Goal: Transaction & Acquisition: Purchase product/service

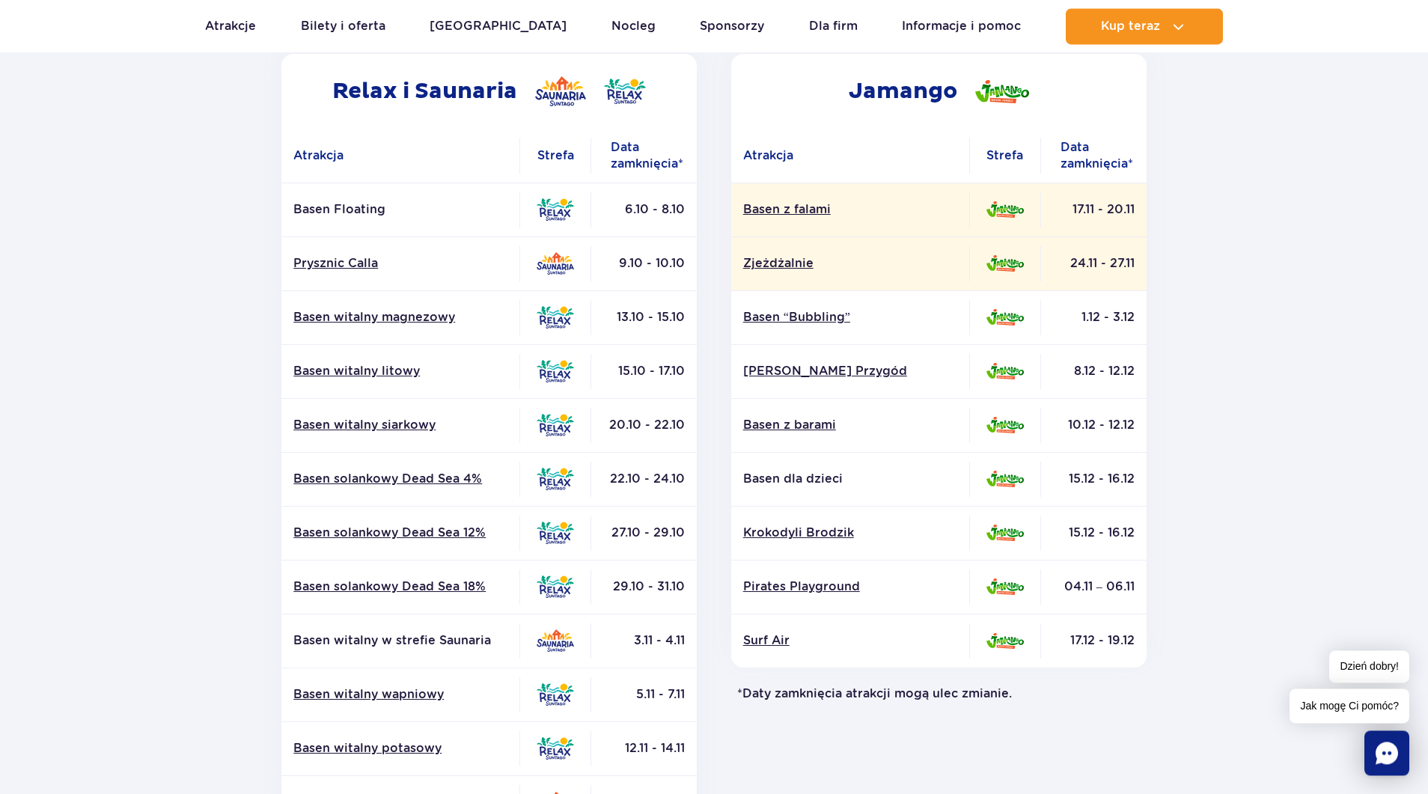
scroll to position [229, 0]
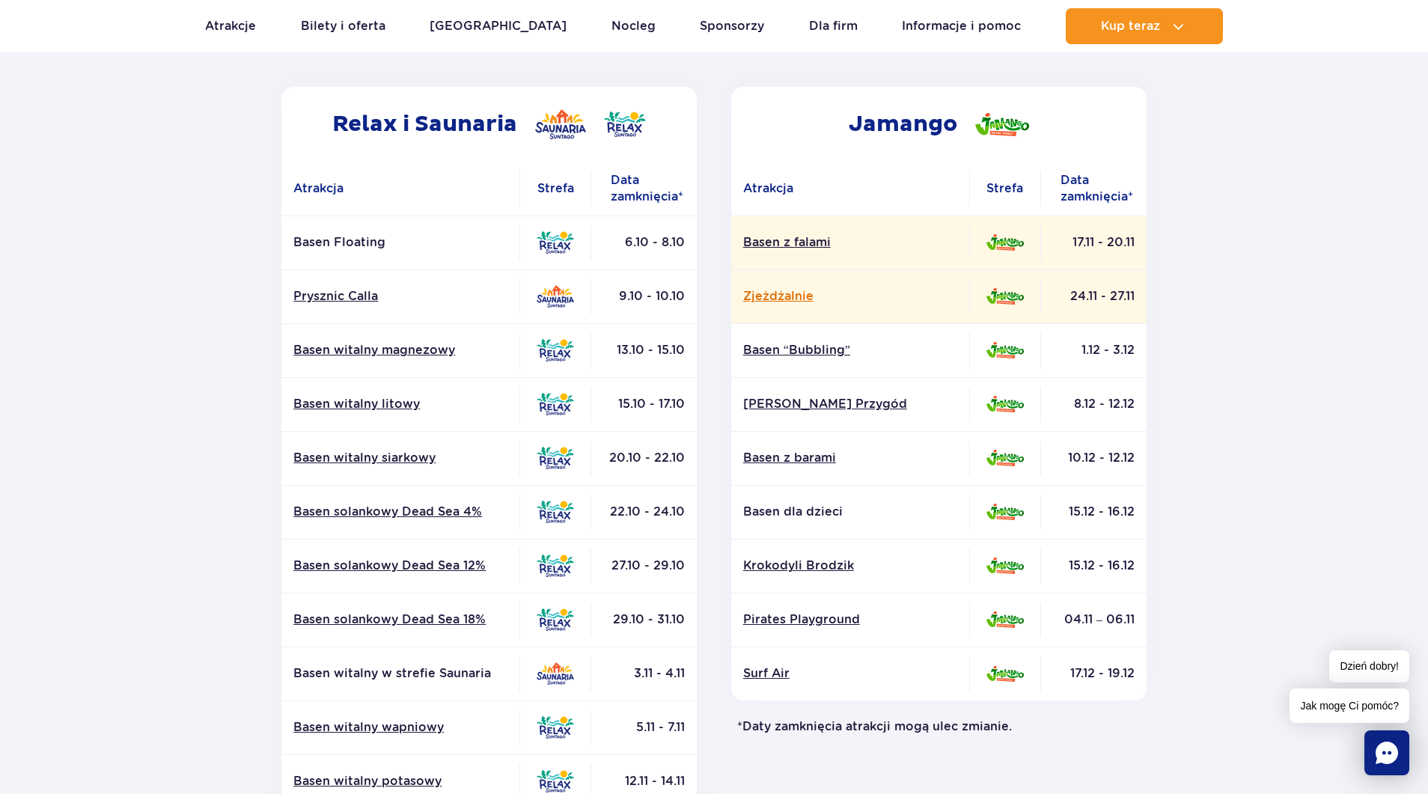
click at [786, 296] on link "Zjeżdżalnie" at bounding box center [850, 296] width 214 height 16
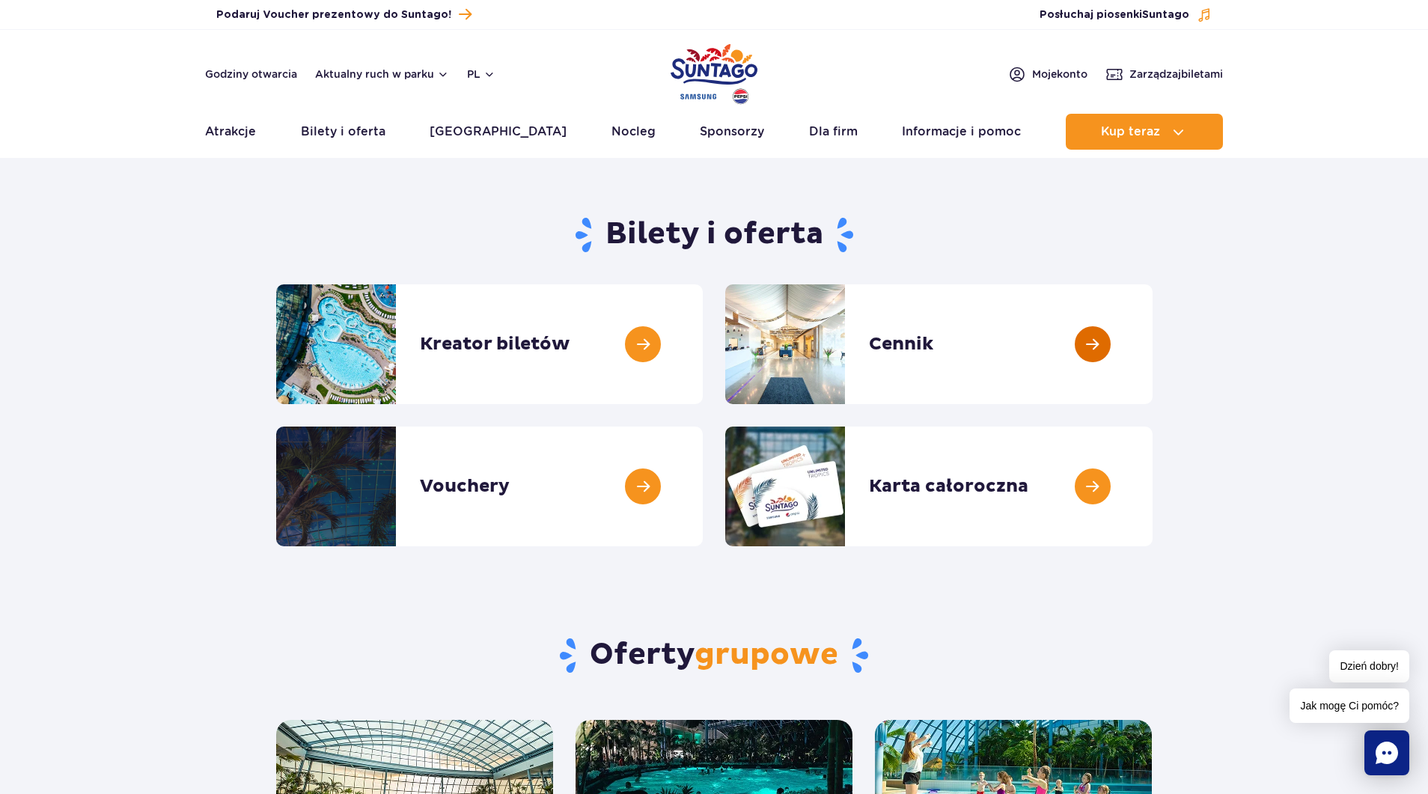
click at [1152, 342] on link at bounding box center [1152, 344] width 0 height 120
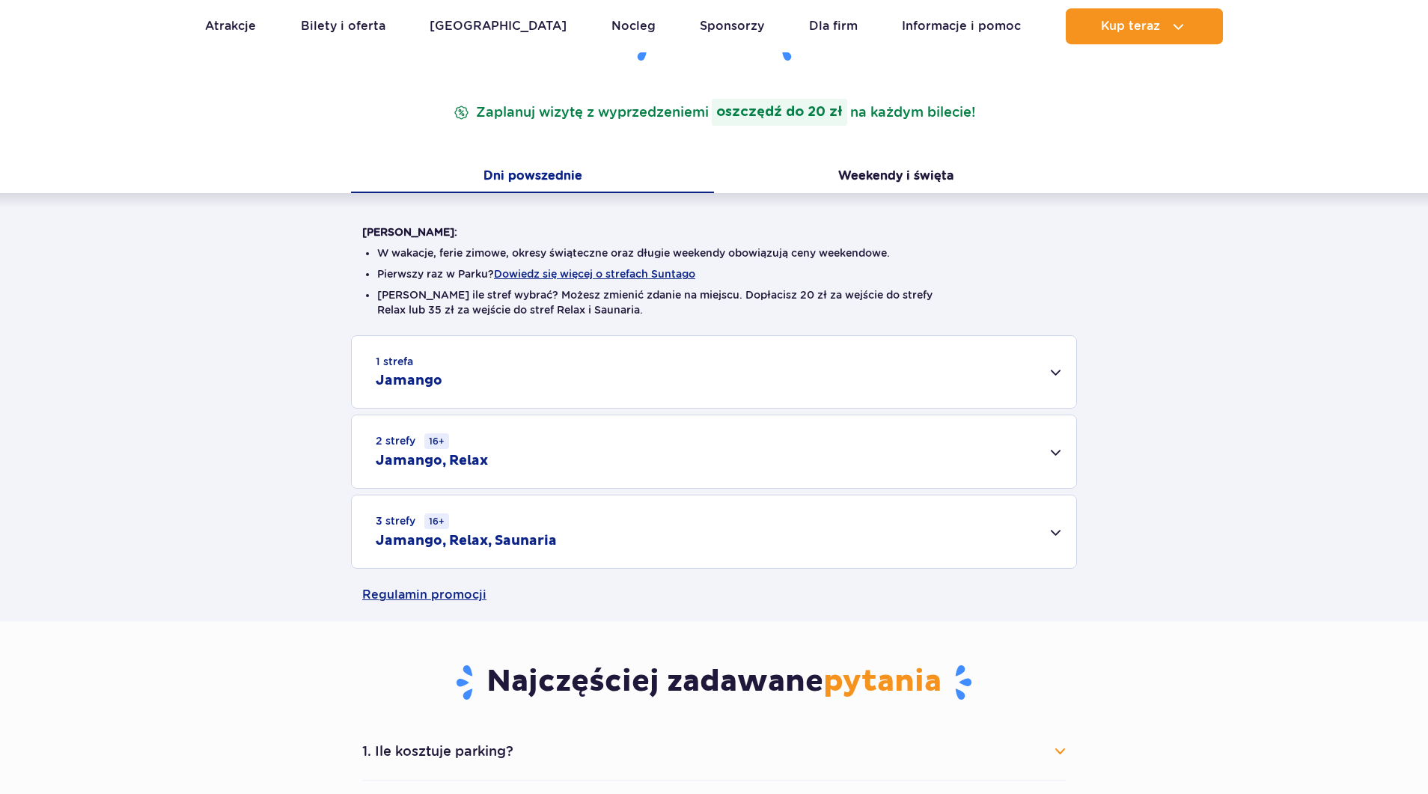
scroll to position [229, 0]
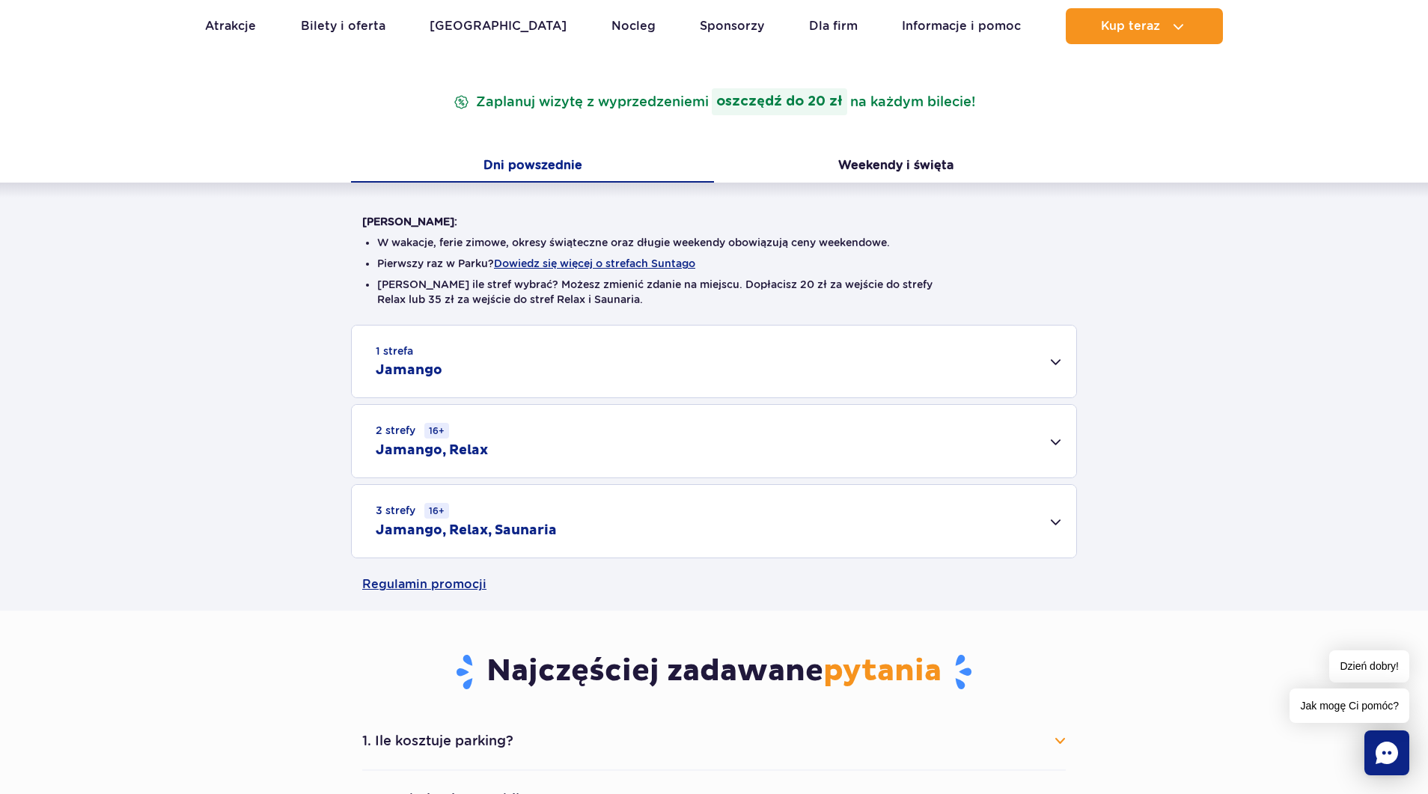
click at [1051, 363] on div "1 strefa Jamango" at bounding box center [714, 362] width 724 height 72
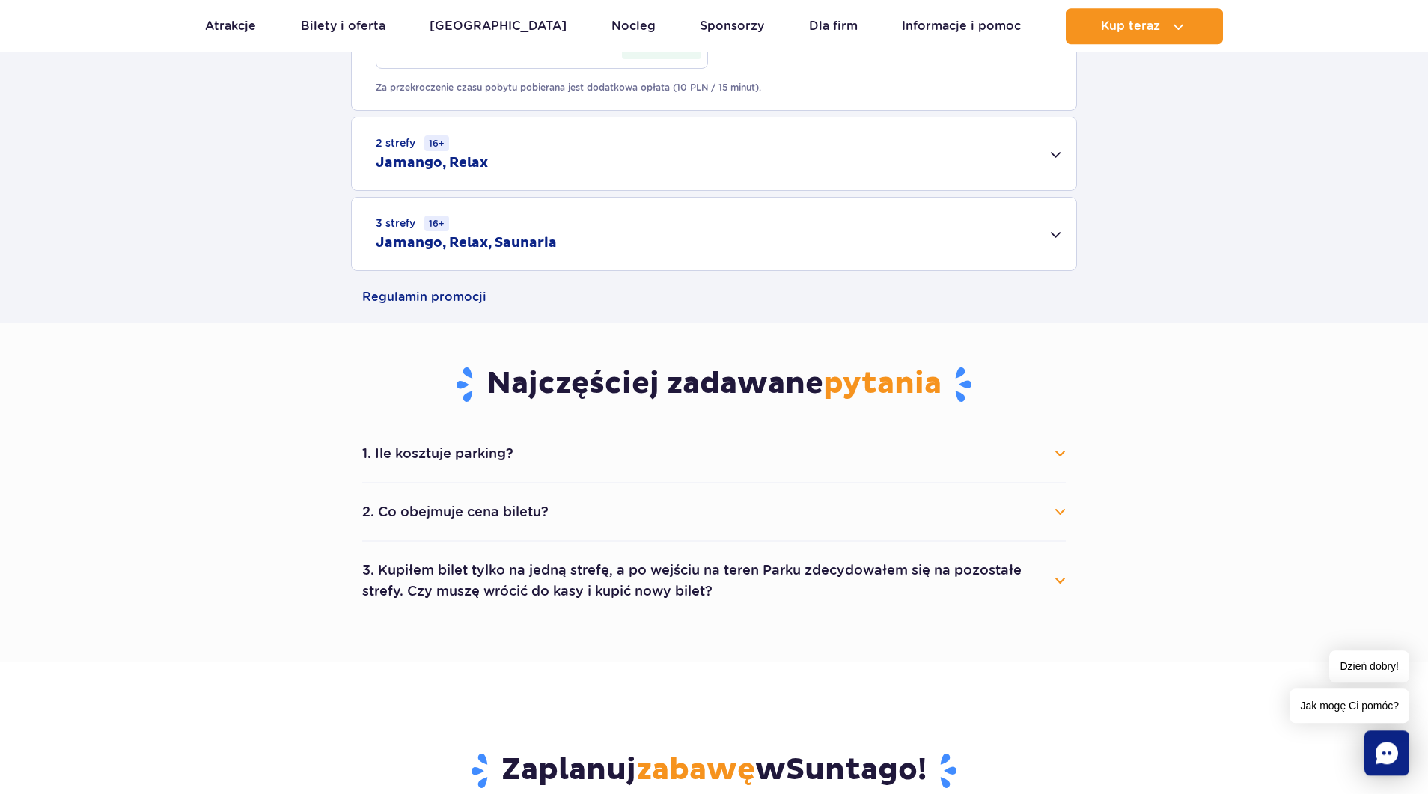
scroll to position [1069, 0]
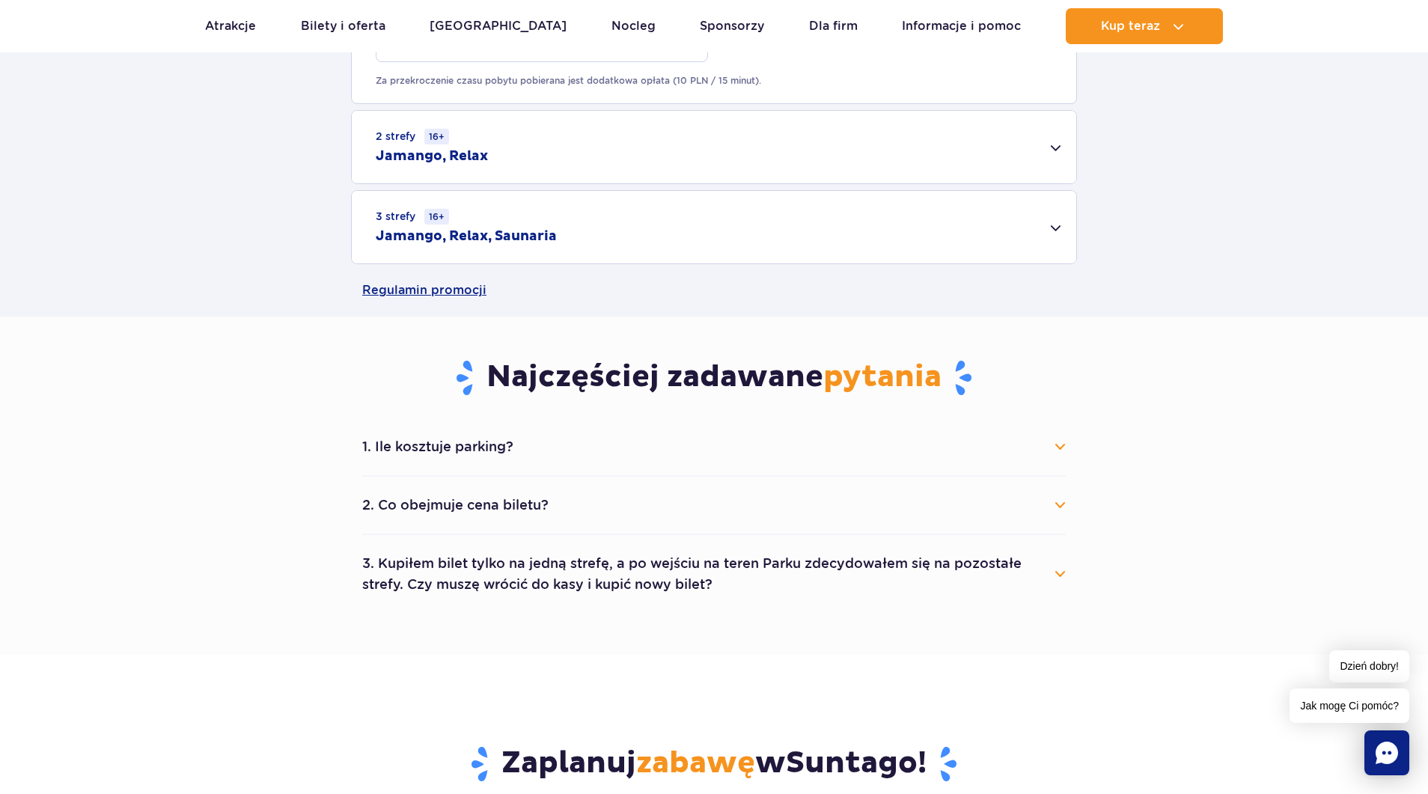
click at [1062, 448] on button "1. Ile kosztuje parking?" at bounding box center [713, 446] width 703 height 33
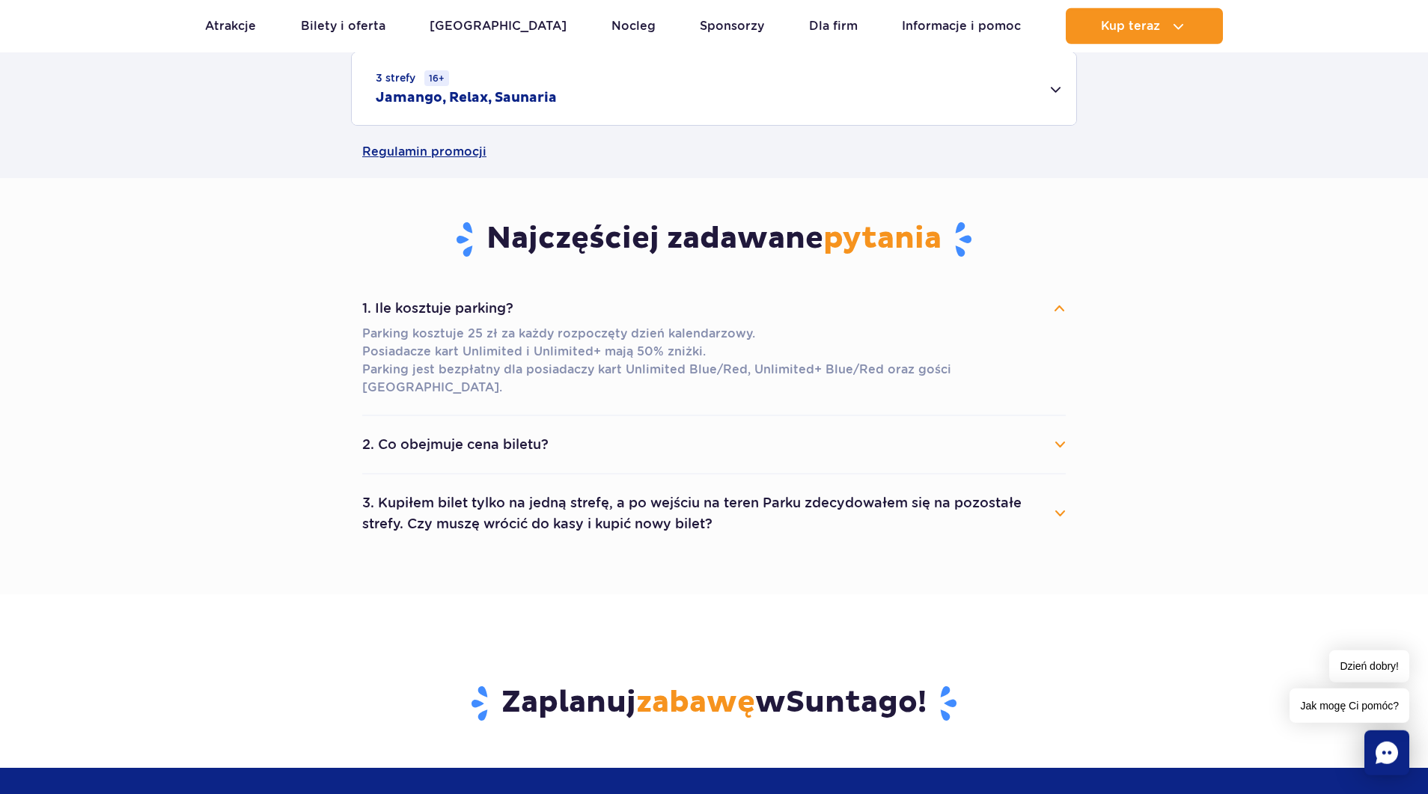
scroll to position [1298, 0]
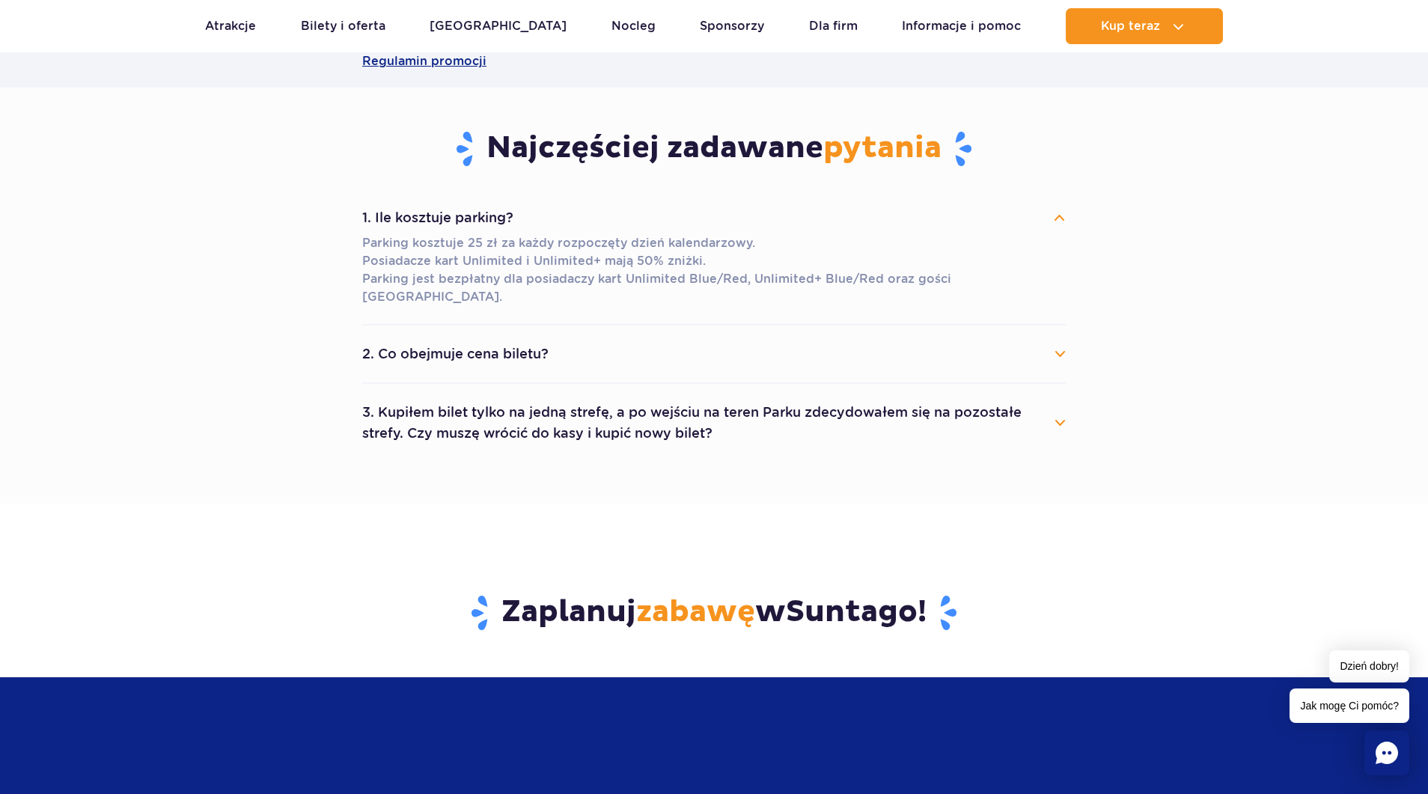
click at [1059, 337] on button "2. Co obejmuje cena biletu?" at bounding box center [713, 353] width 703 height 33
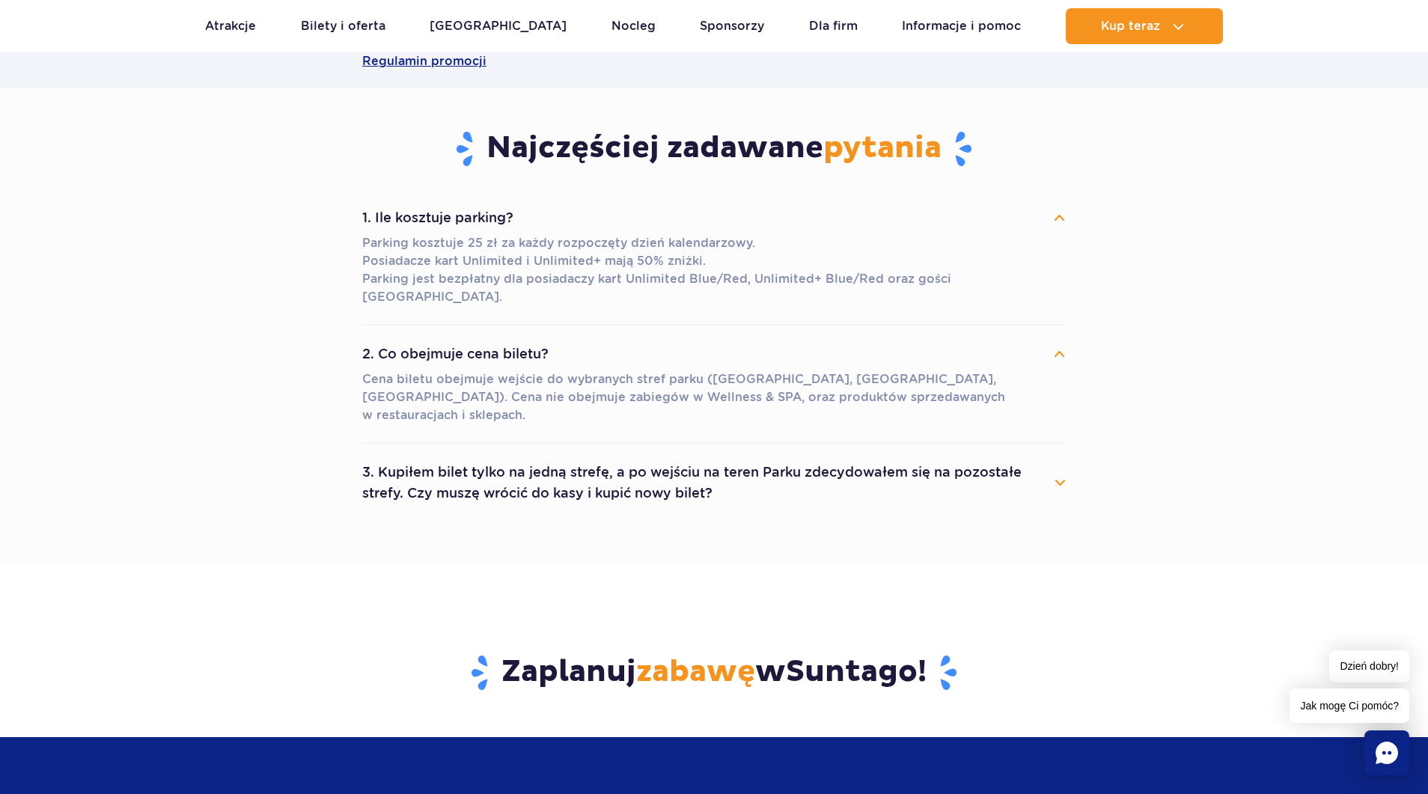
click at [1059, 337] on button "2. Co obejmuje cena biletu?" at bounding box center [713, 353] width 703 height 33
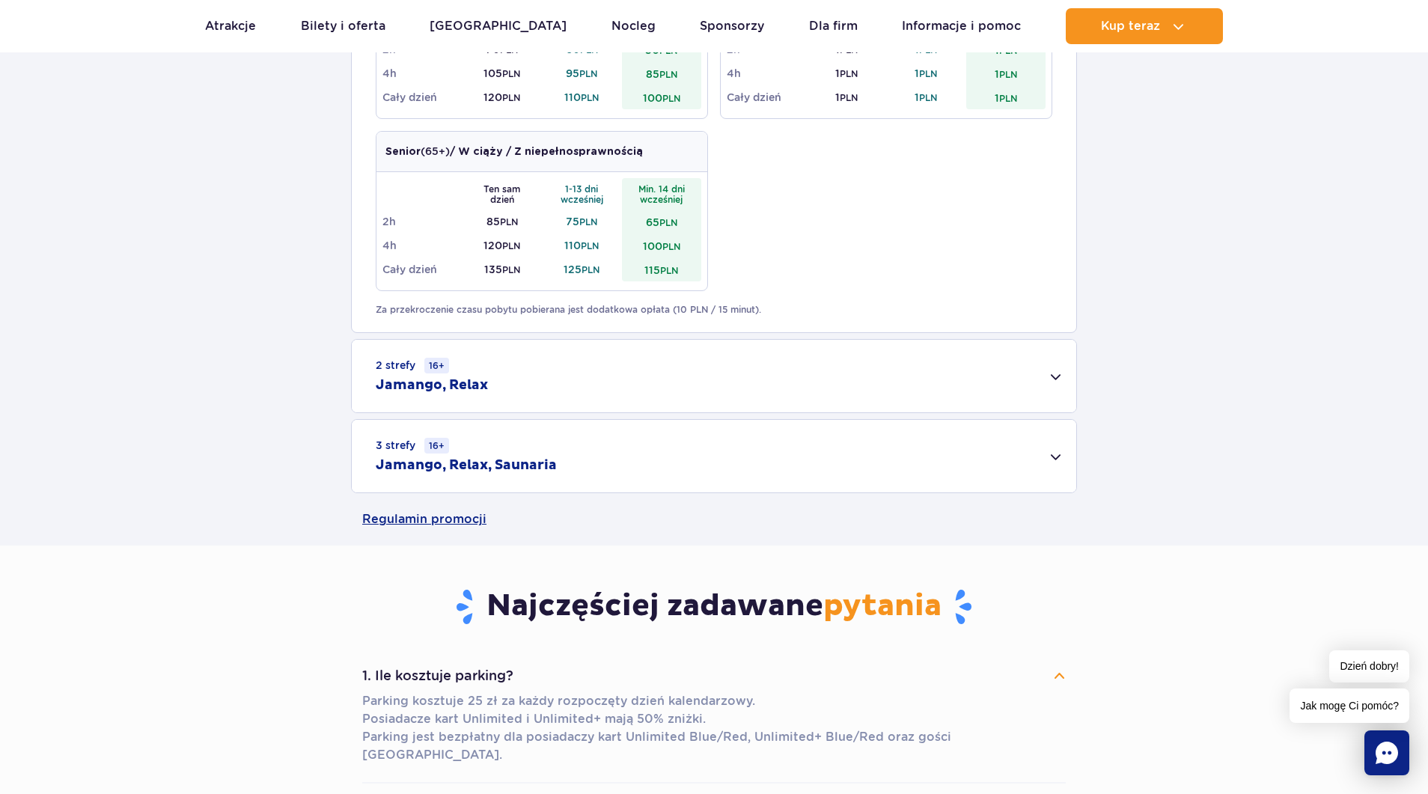
scroll to position [687, 0]
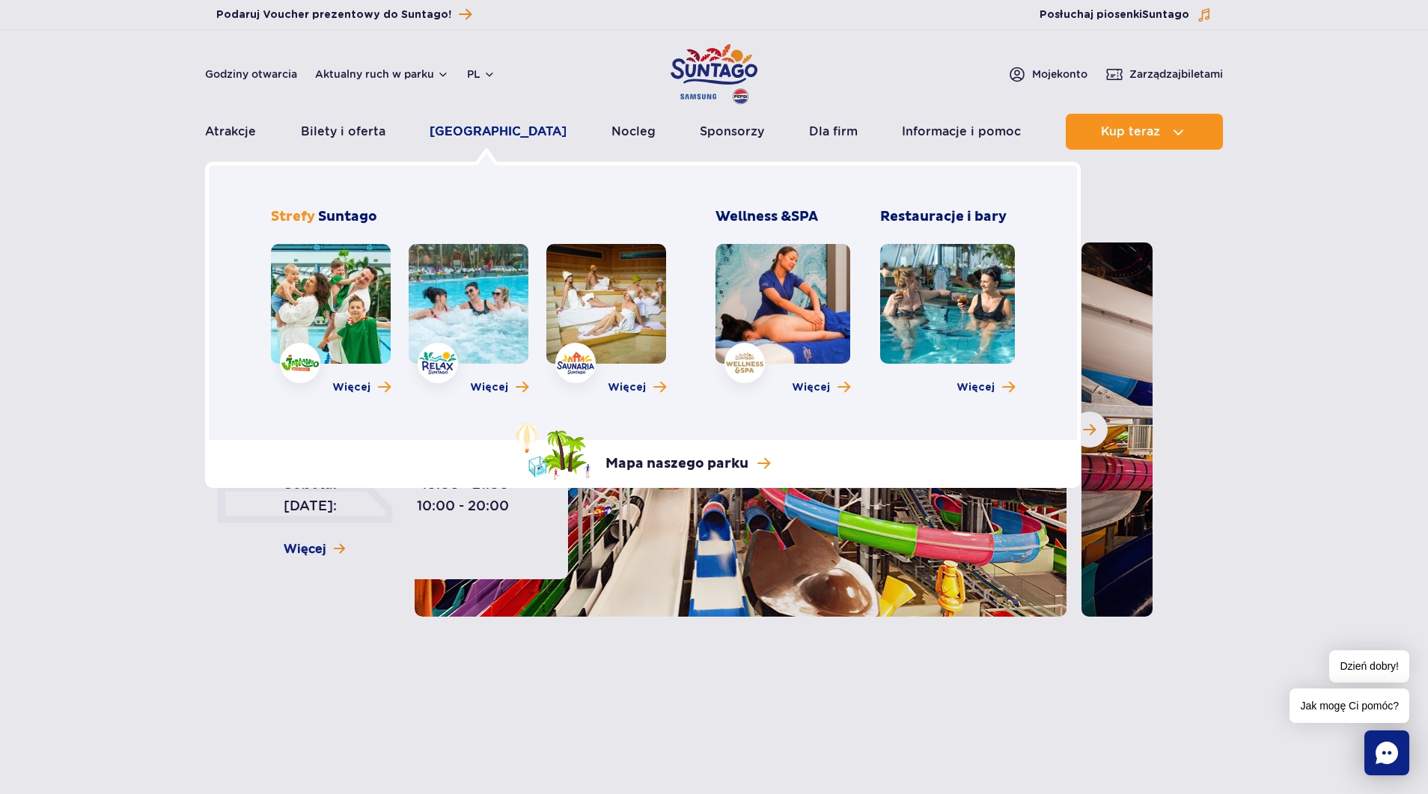
click at [486, 128] on link "[GEOGRAPHIC_DATA]" at bounding box center [498, 132] width 137 height 36
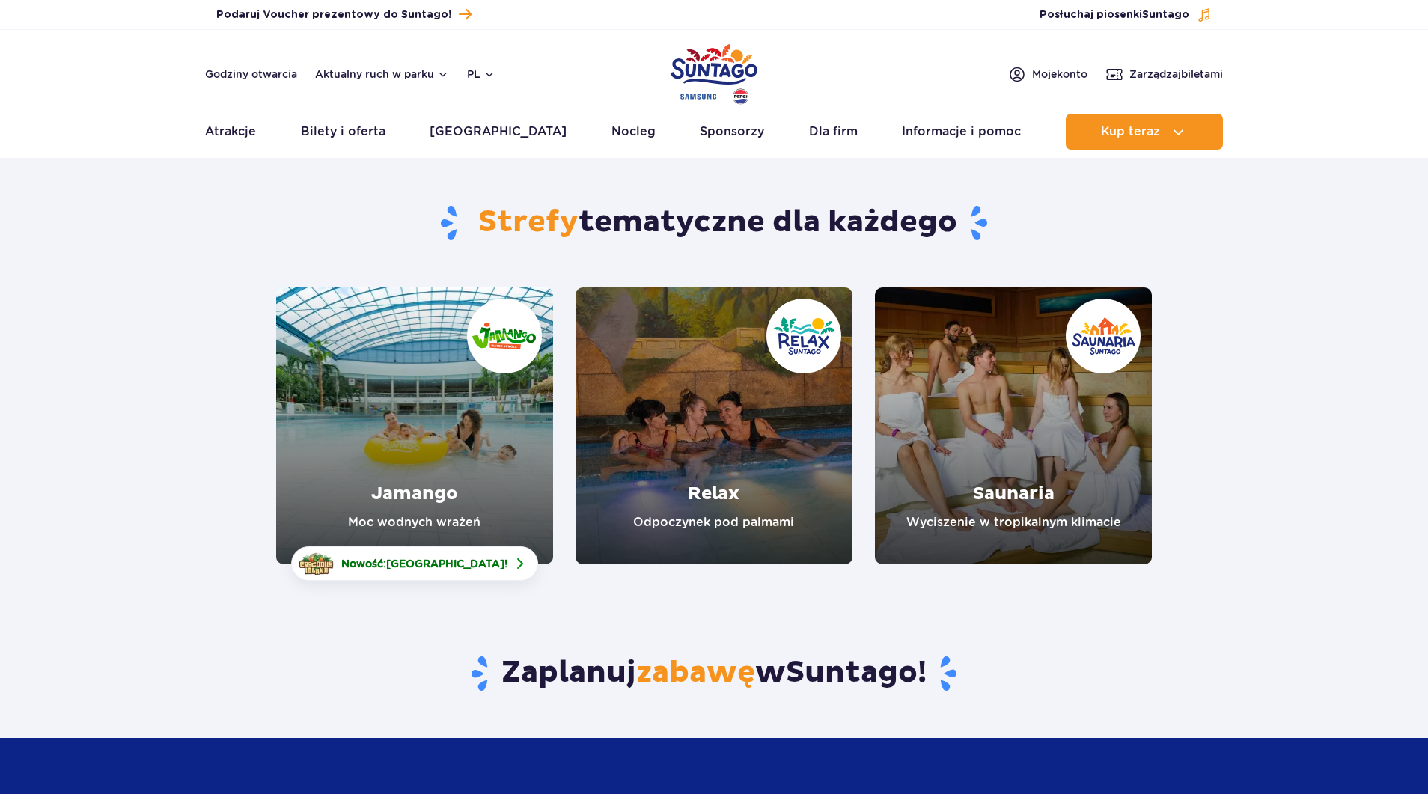
click at [436, 352] on link "Jamango" at bounding box center [414, 425] width 277 height 277
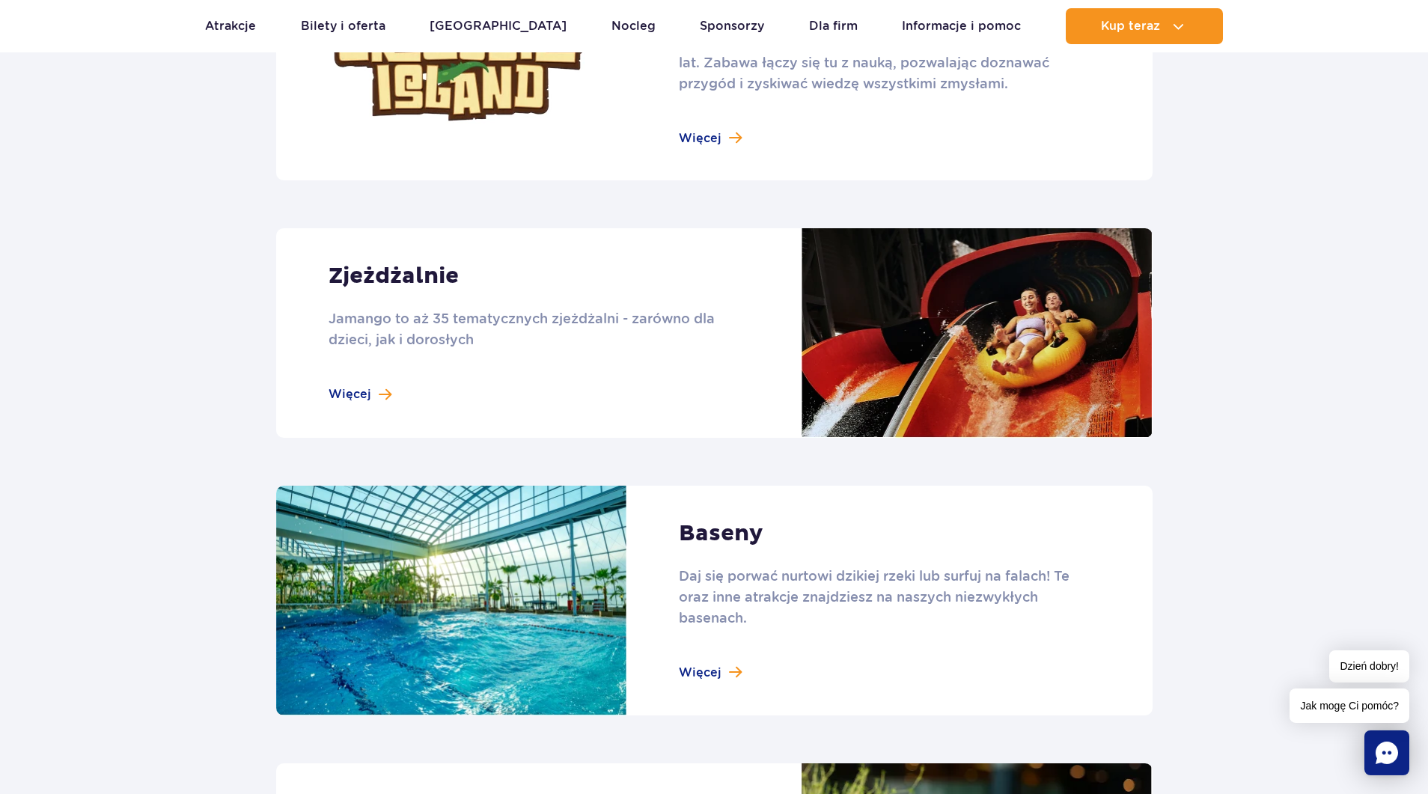
scroll to position [1145, 0]
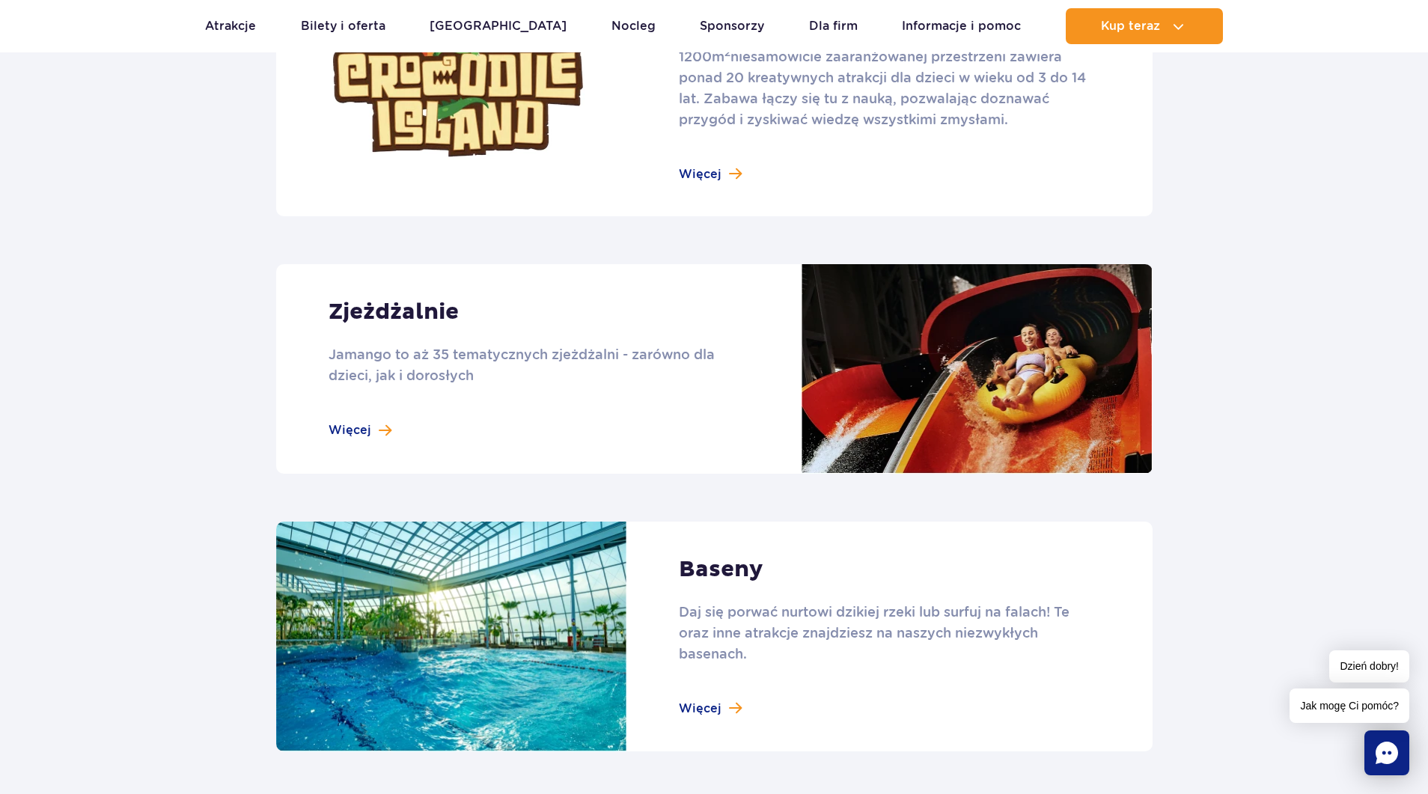
click at [364, 431] on link at bounding box center [714, 369] width 876 height 210
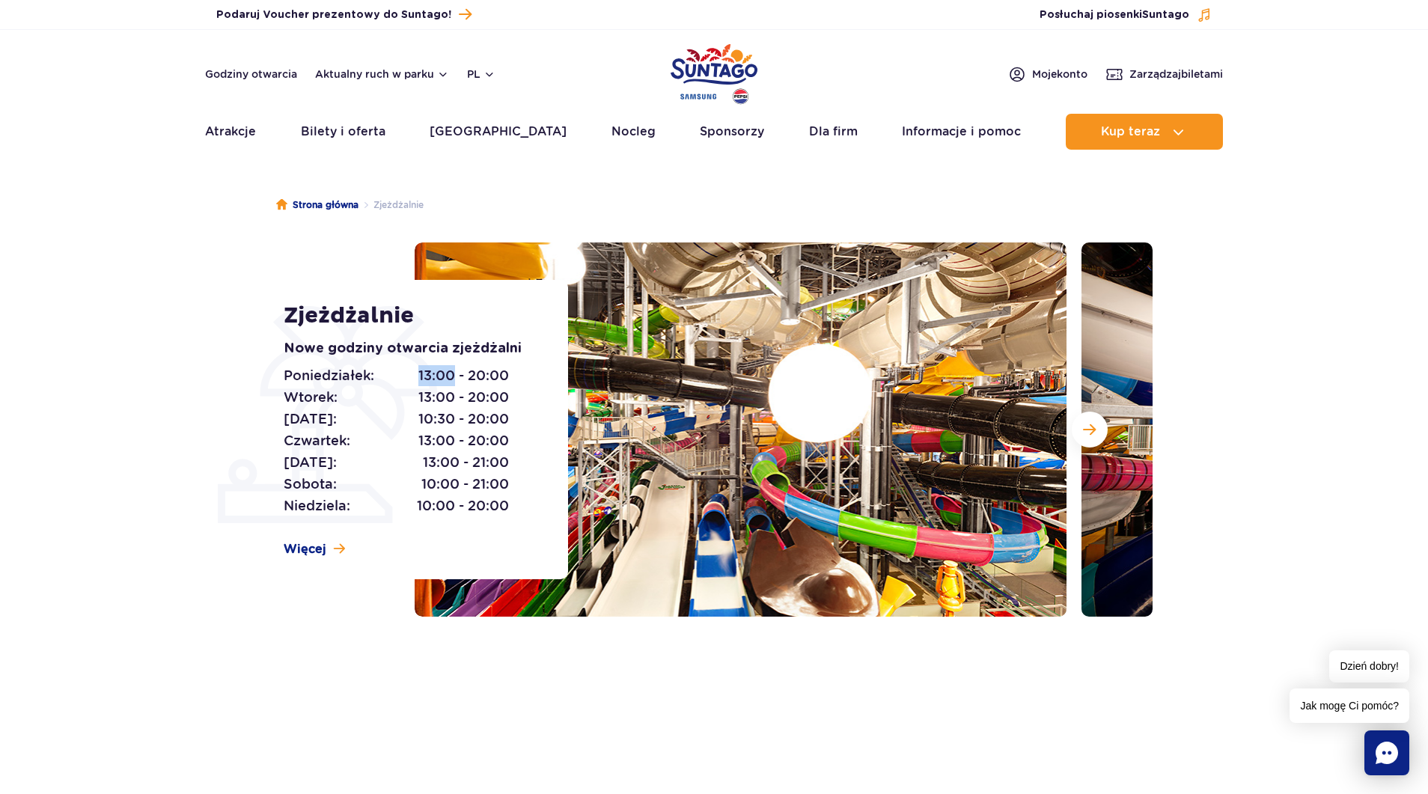
drag, startPoint x: 453, startPoint y: 379, endPoint x: 405, endPoint y: 375, distance: 48.8
click at [405, 375] on p "[DATE]: 13:00 - 20:00" at bounding box center [397, 375] width 226 height 21
click at [447, 480] on span "10:00 - 21:00" at bounding box center [465, 484] width 88 height 21
drag, startPoint x: 420, startPoint y: 480, endPoint x: 516, endPoint y: 488, distance: 96.8
click at [516, 488] on div "[DATE]: 13:00 - 20:00 [DATE]: 13:00 - 20:00 [DATE]: 10:30 - 20:00 [DATE]: 13:00…" at bounding box center [409, 441] width 251 height 152
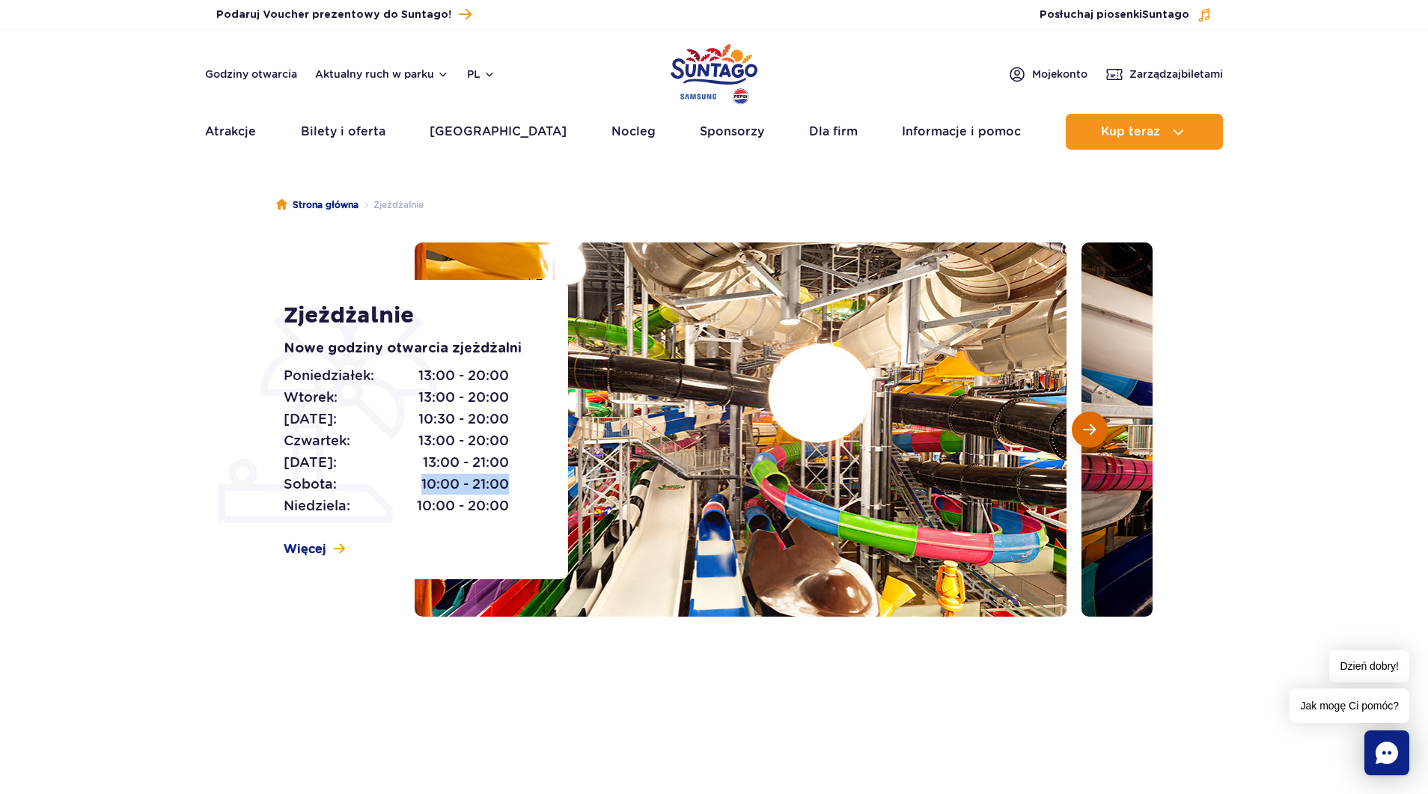
click at [1092, 436] on span "Następny slajd" at bounding box center [1089, 429] width 13 height 13
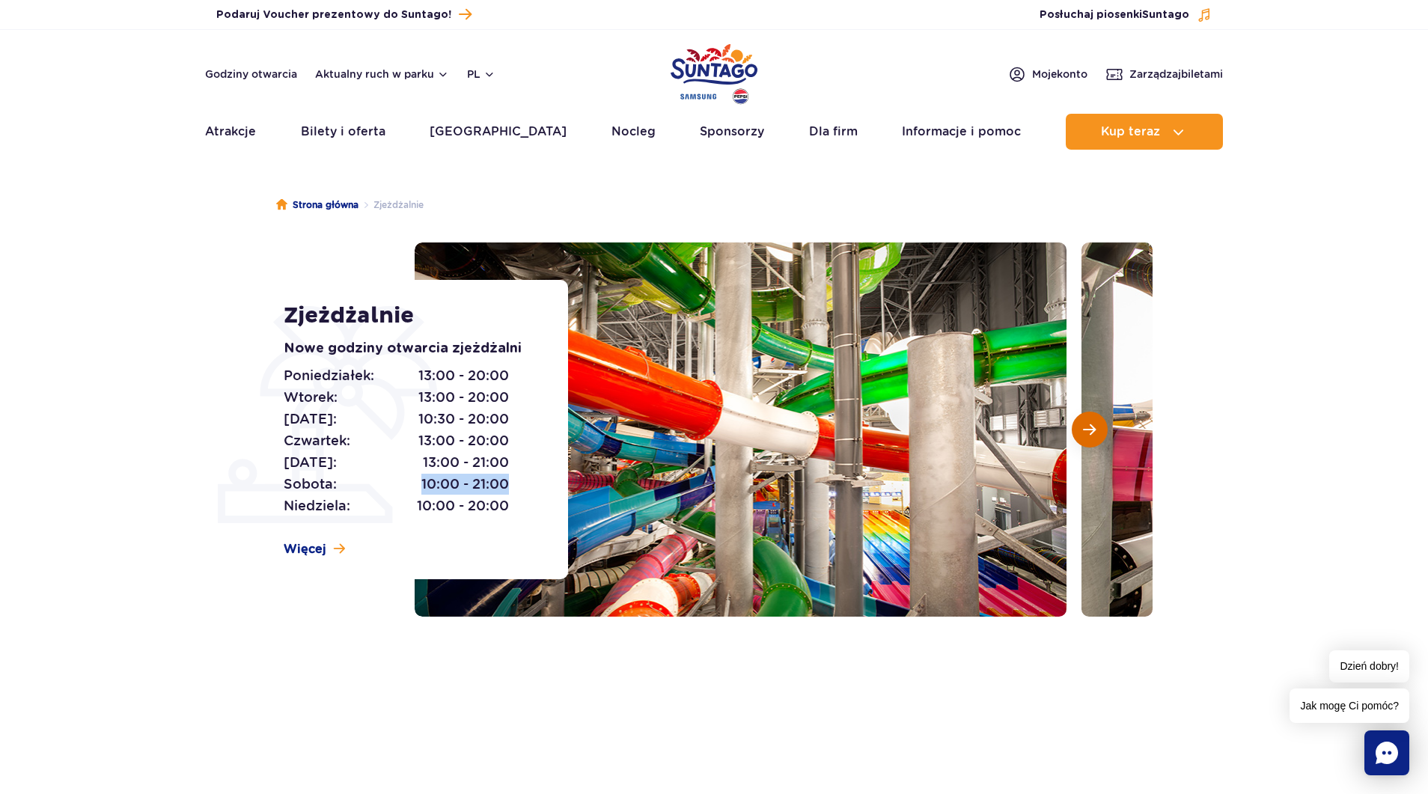
click at [1088, 431] on span "Następny slajd" at bounding box center [1089, 429] width 13 height 13
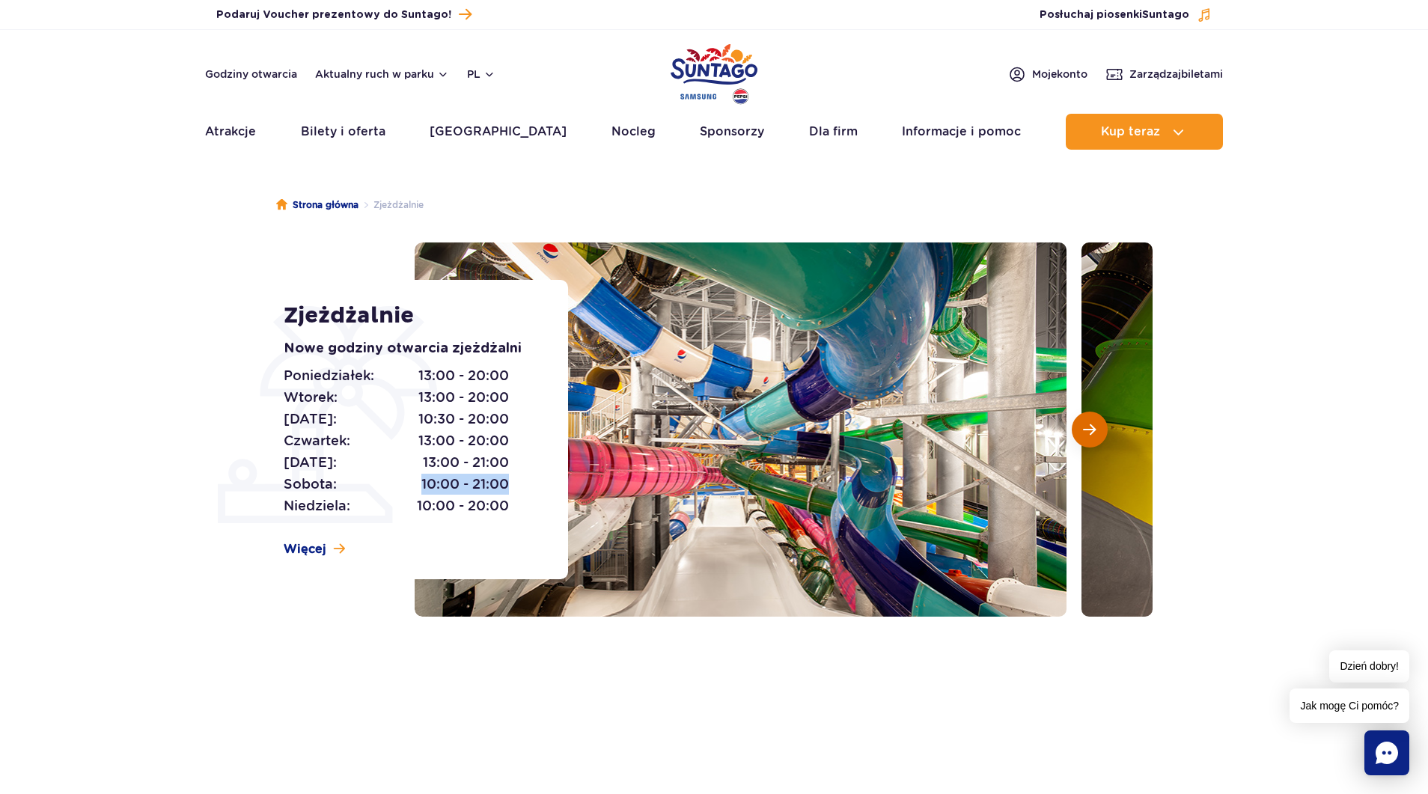
click at [1088, 431] on span "Następny slajd" at bounding box center [1089, 429] width 13 height 13
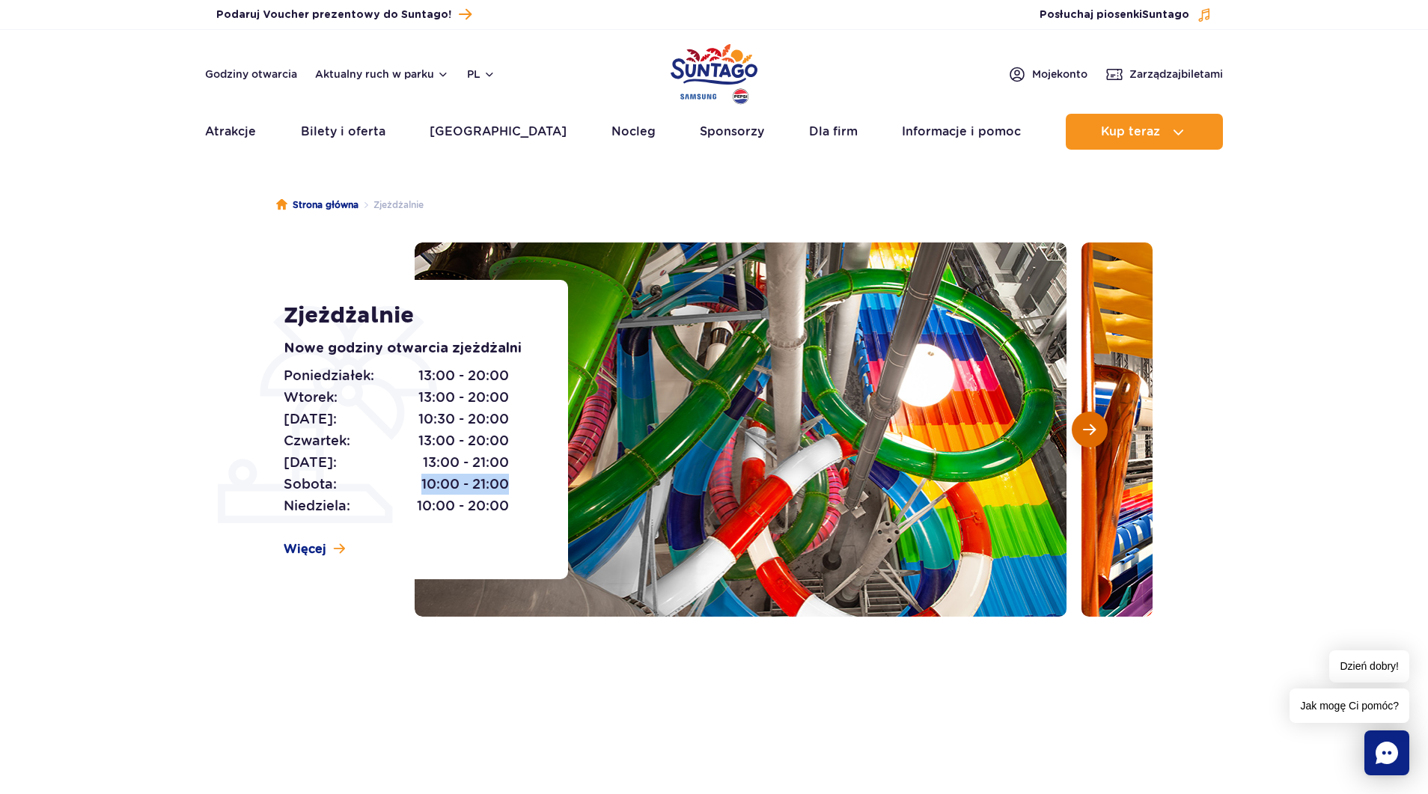
click at [1088, 424] on span "Następny slajd" at bounding box center [1089, 429] width 13 height 13
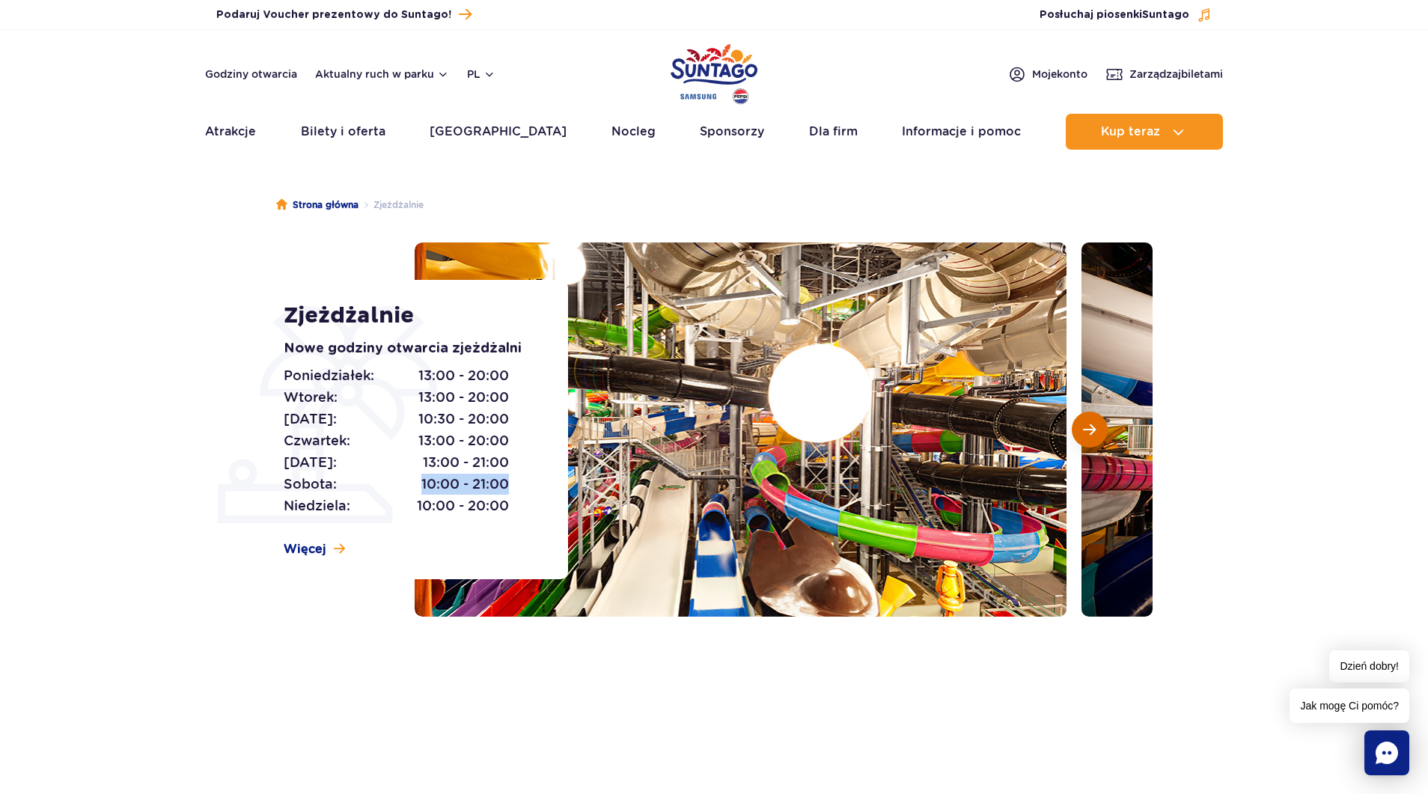
click at [1088, 424] on span "Następny slajd" at bounding box center [1089, 429] width 13 height 13
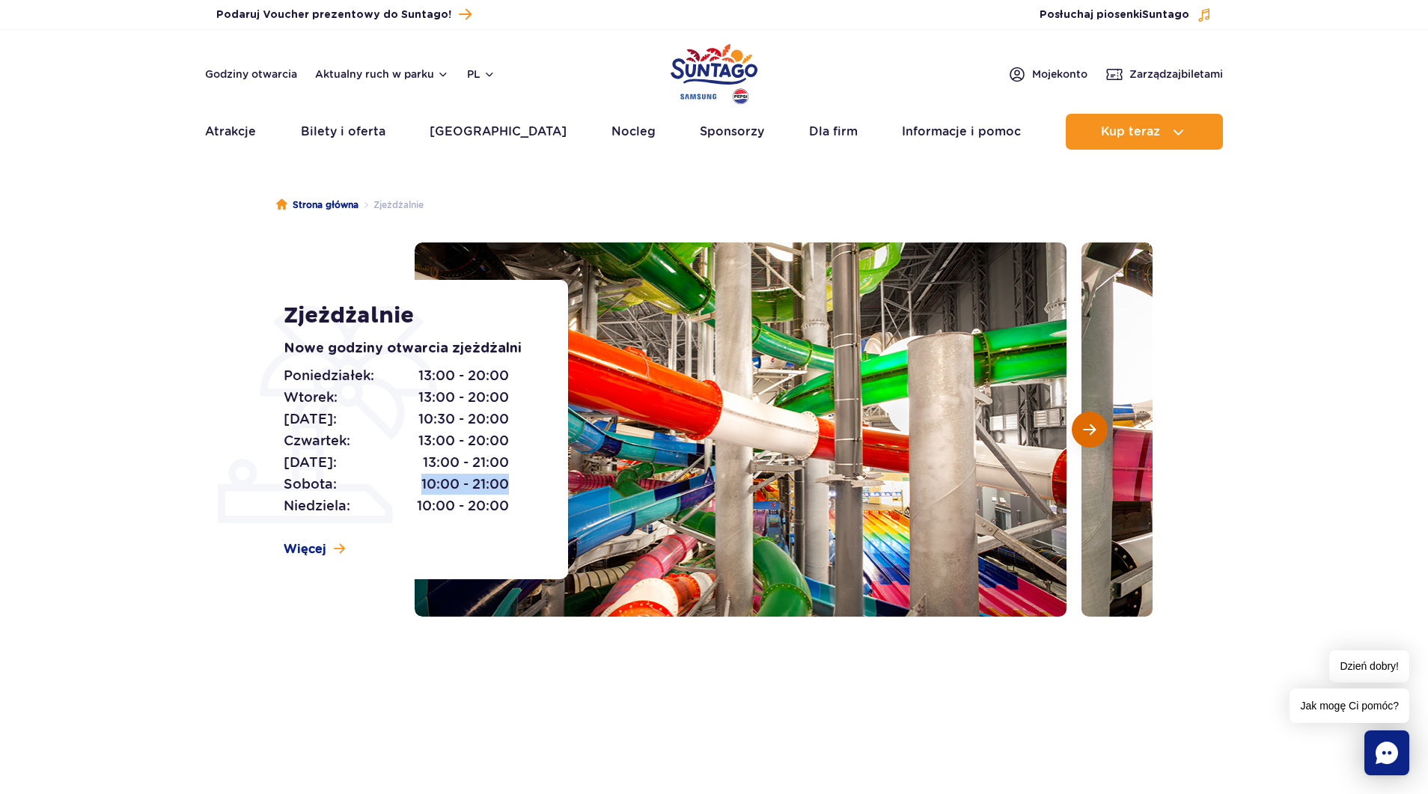
click at [1087, 425] on span "Następny slajd" at bounding box center [1089, 429] width 13 height 13
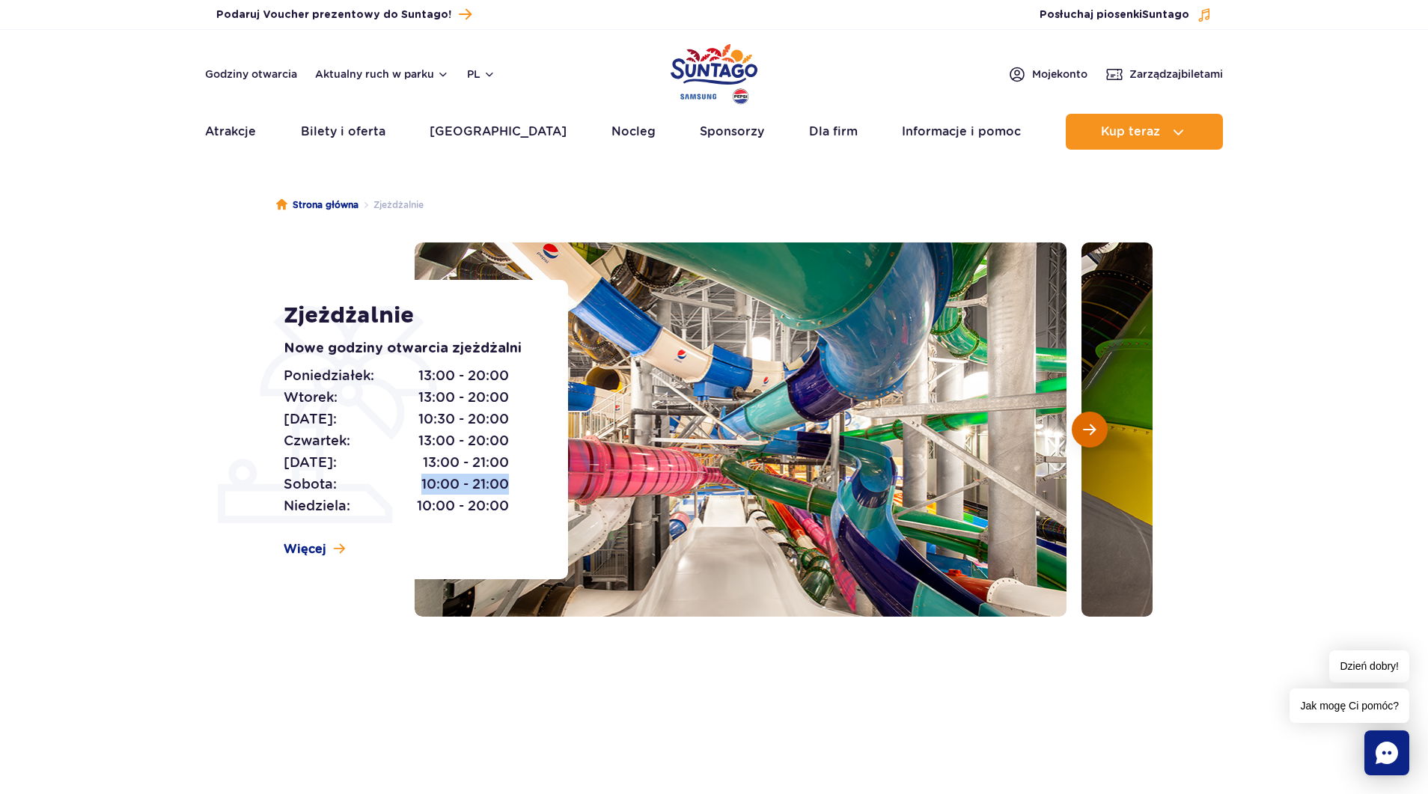
click at [1087, 425] on span "Następny slajd" at bounding box center [1089, 429] width 13 height 13
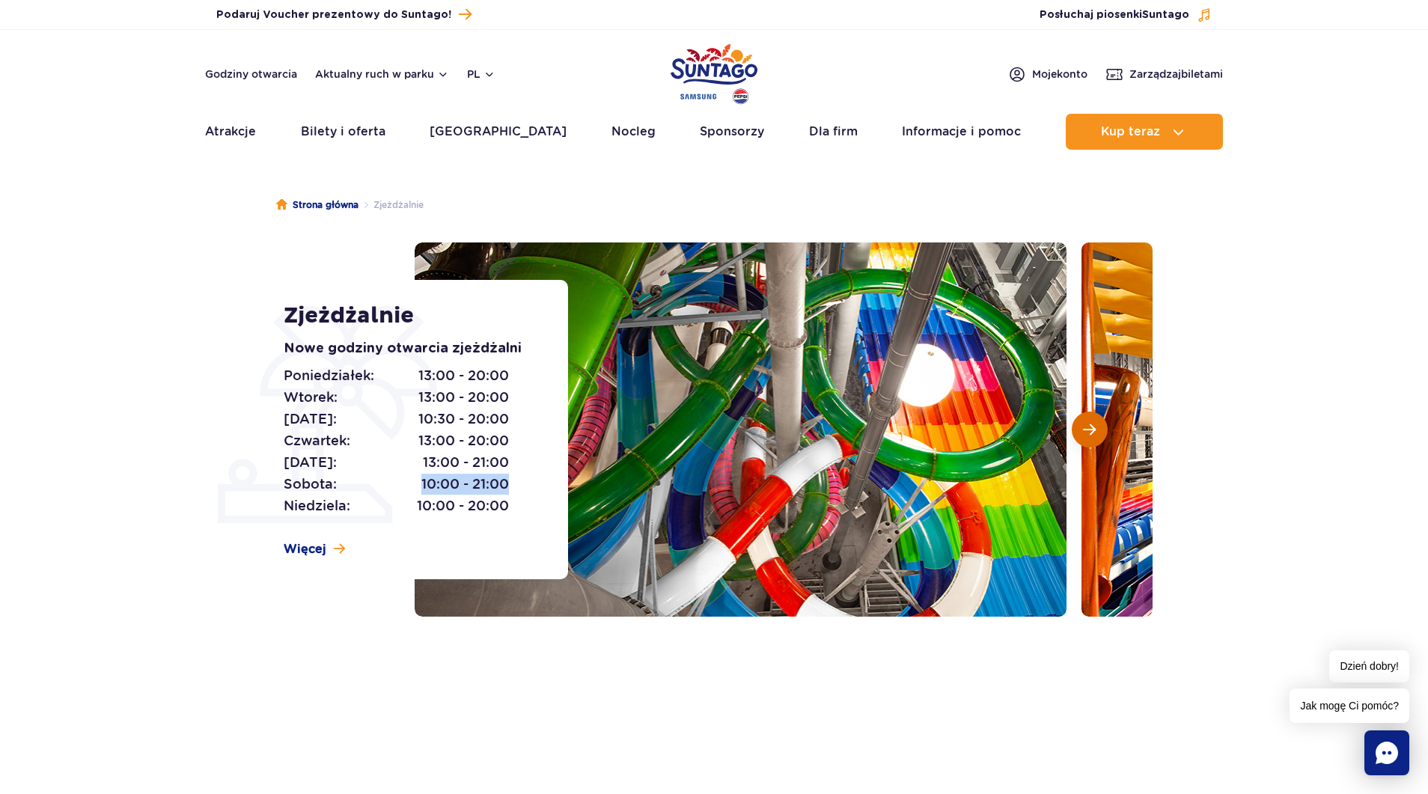
click at [1087, 425] on span "Następny slajd" at bounding box center [1089, 429] width 13 height 13
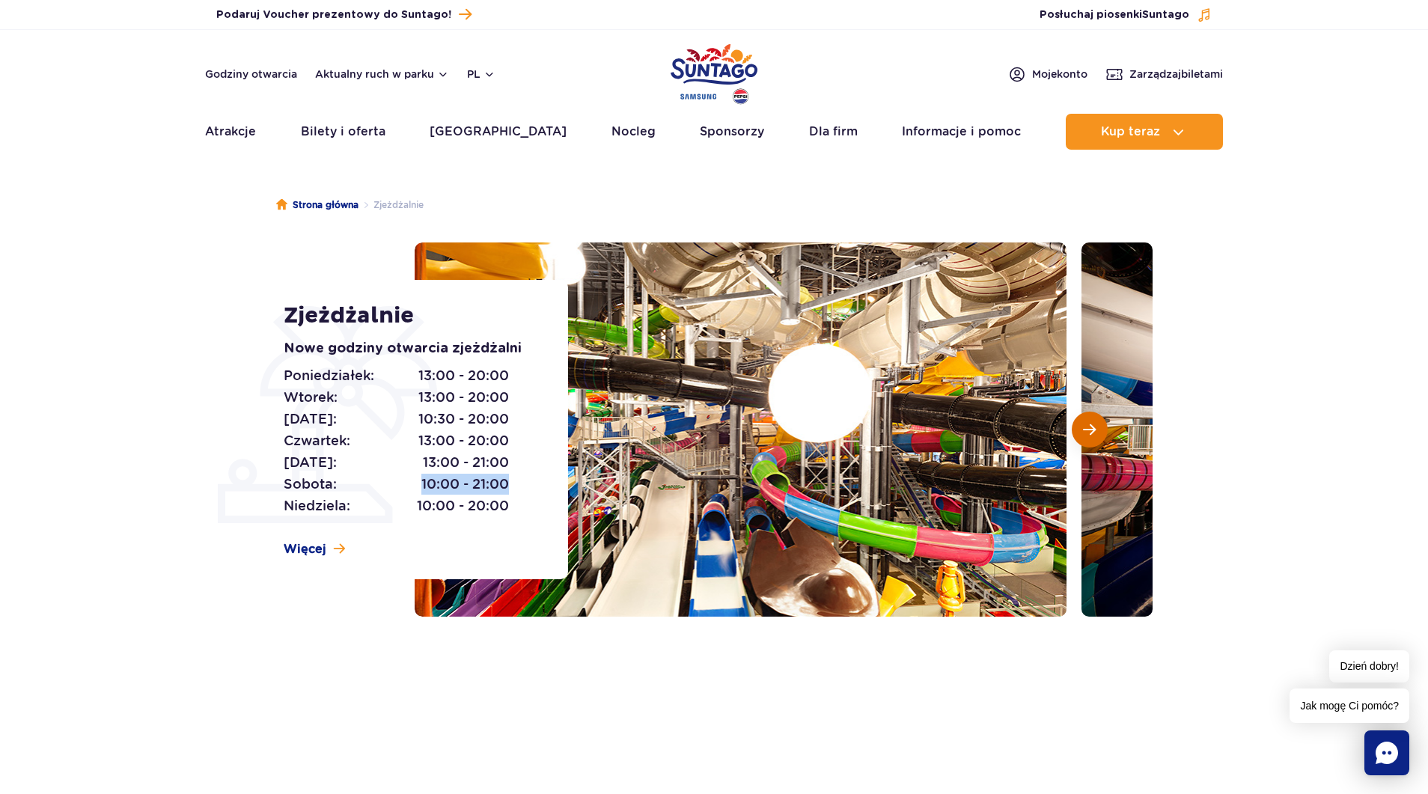
click at [1084, 435] on span "Następny slajd" at bounding box center [1089, 429] width 13 height 13
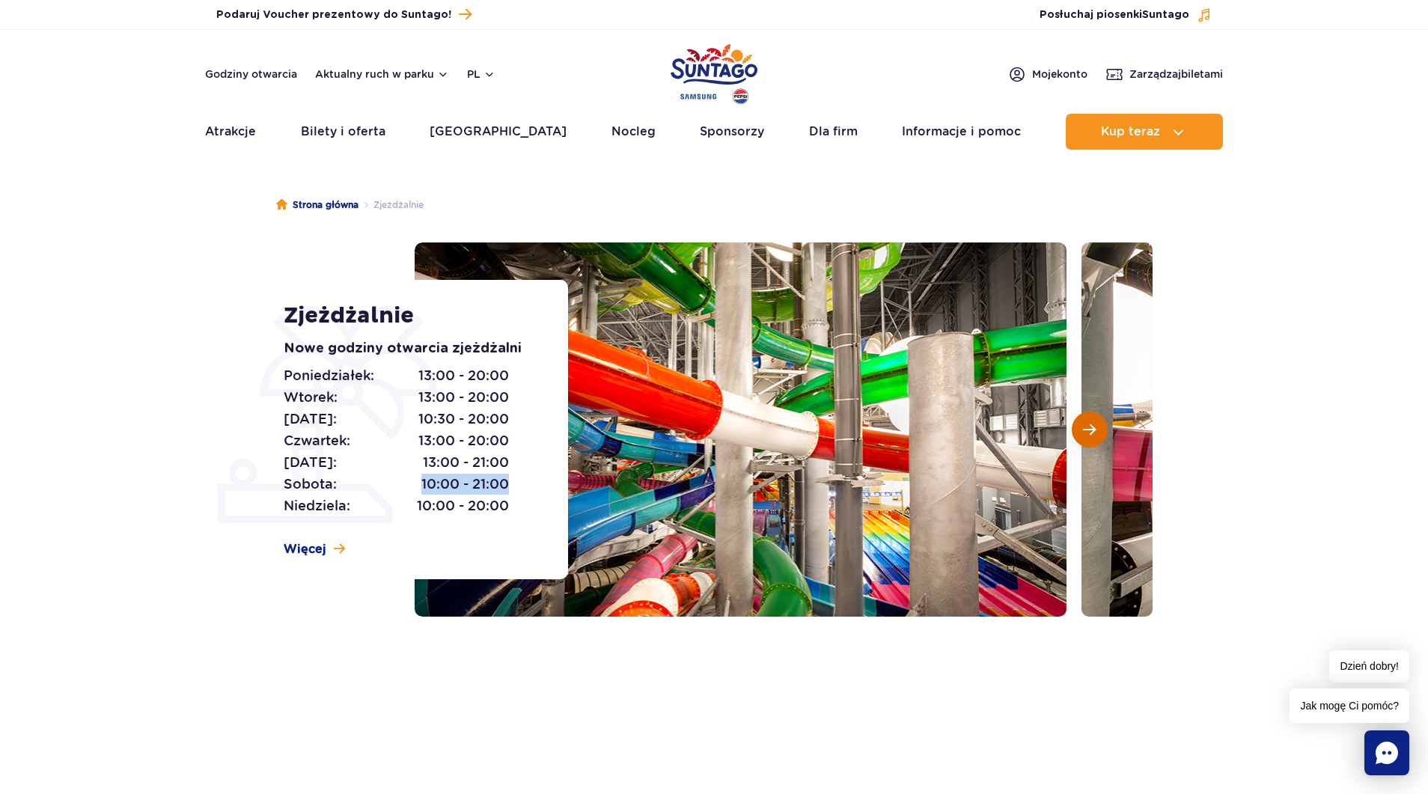
click at [1084, 435] on span "Następny slajd" at bounding box center [1089, 429] width 13 height 13
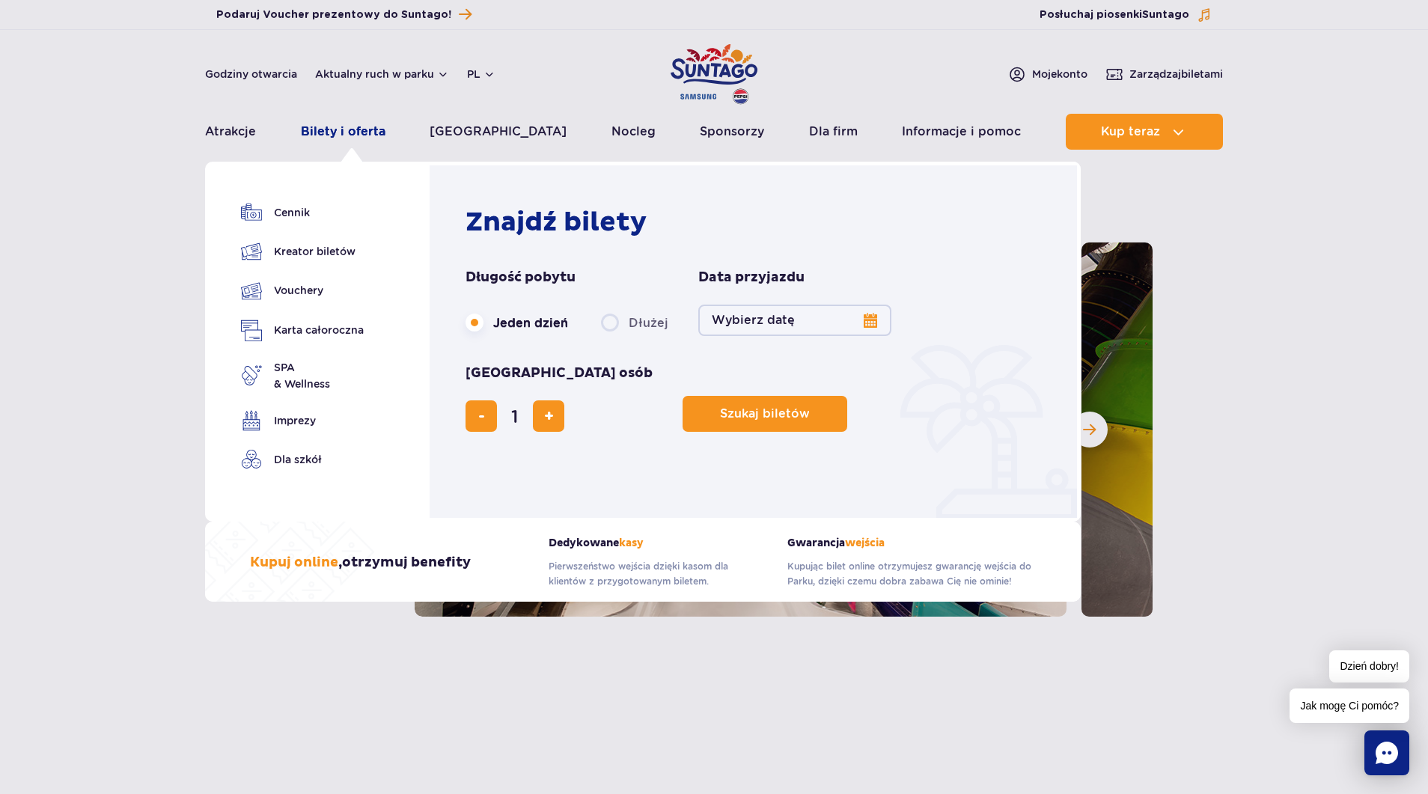
click at [327, 125] on link "Bilety i oferta" at bounding box center [343, 132] width 85 height 36
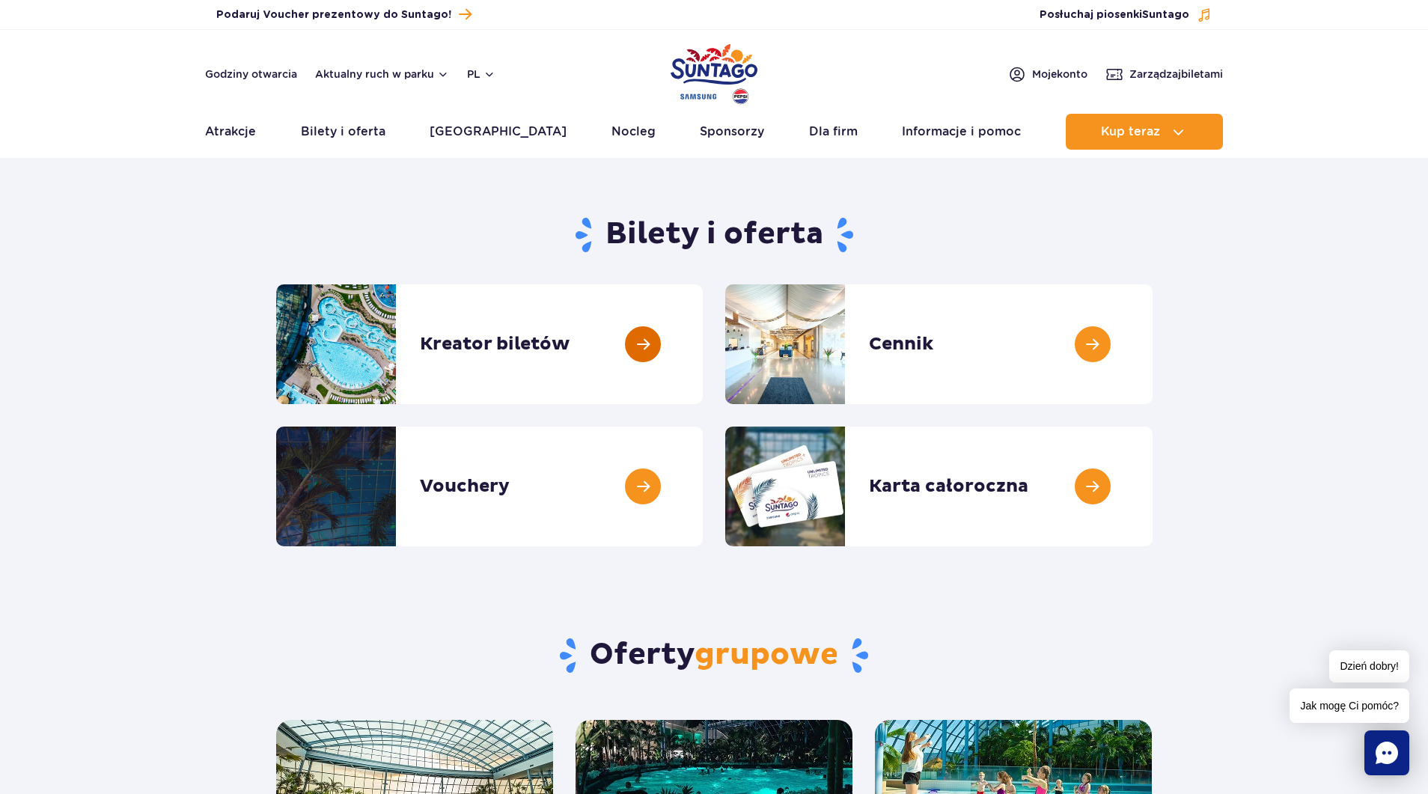
click at [703, 341] on link at bounding box center [703, 344] width 0 height 120
click at [703, 337] on link at bounding box center [703, 344] width 0 height 120
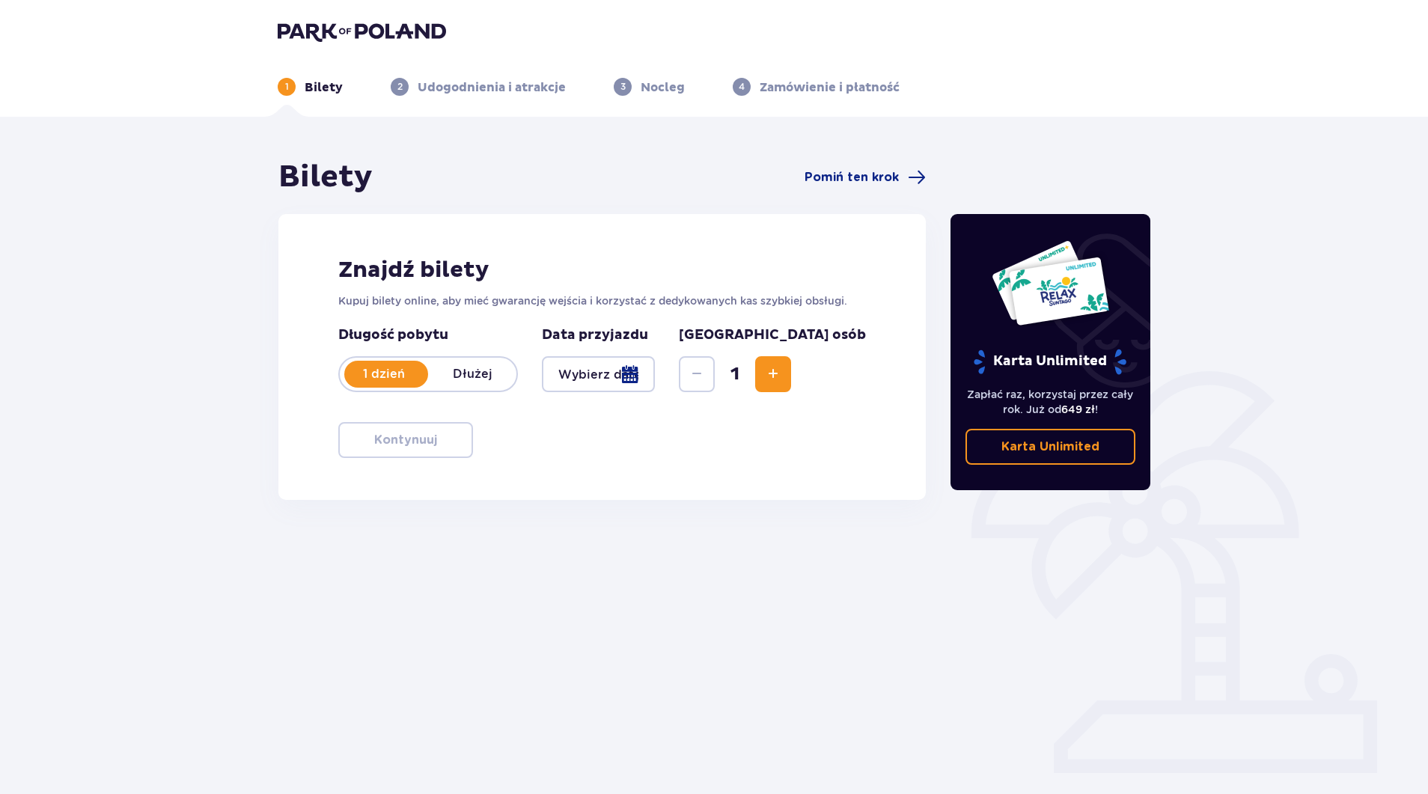
click at [782, 373] on span "Zwiększ" at bounding box center [773, 374] width 18 height 18
click at [706, 376] on span "Zmniejsz" at bounding box center [697, 374] width 18 height 18
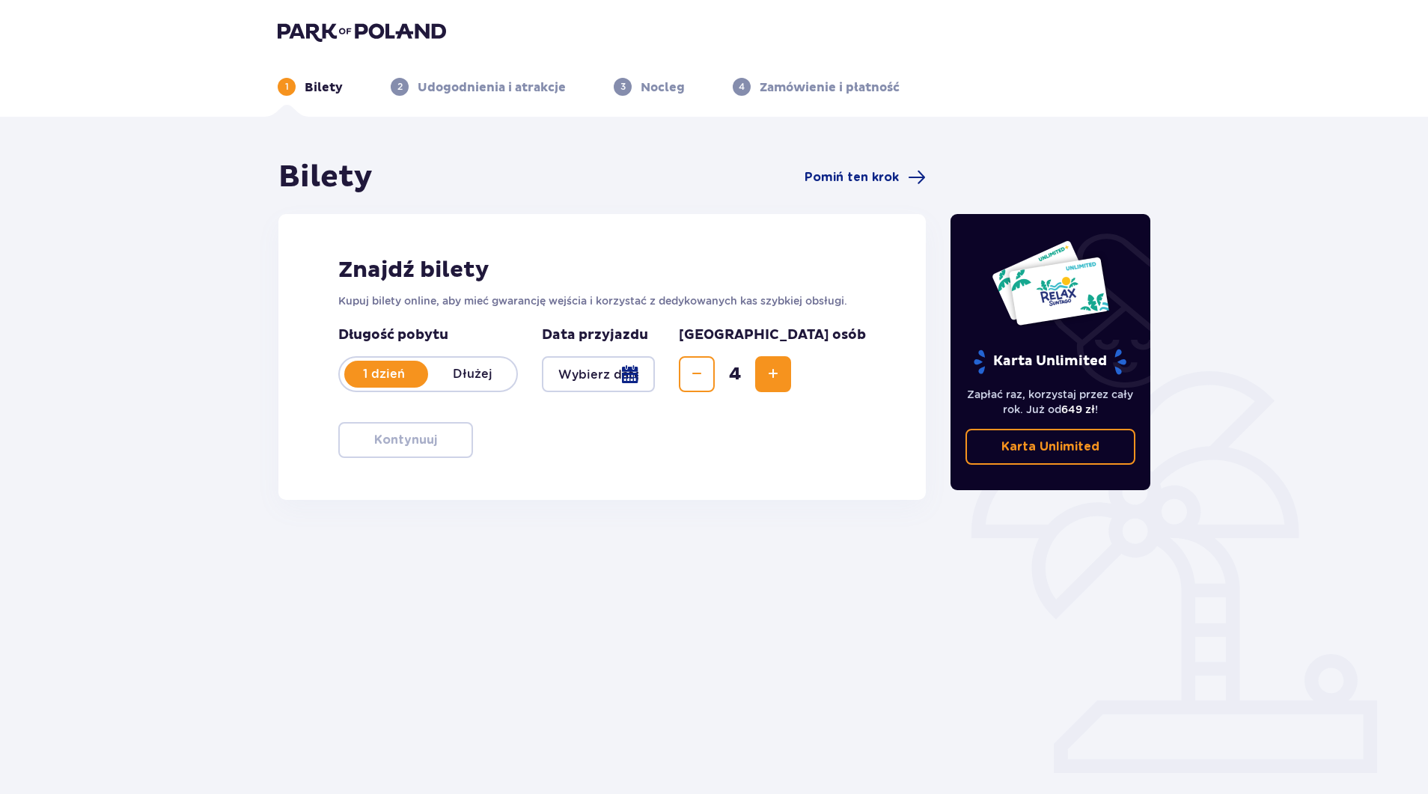
click at [655, 372] on div at bounding box center [598, 374] width 113 height 36
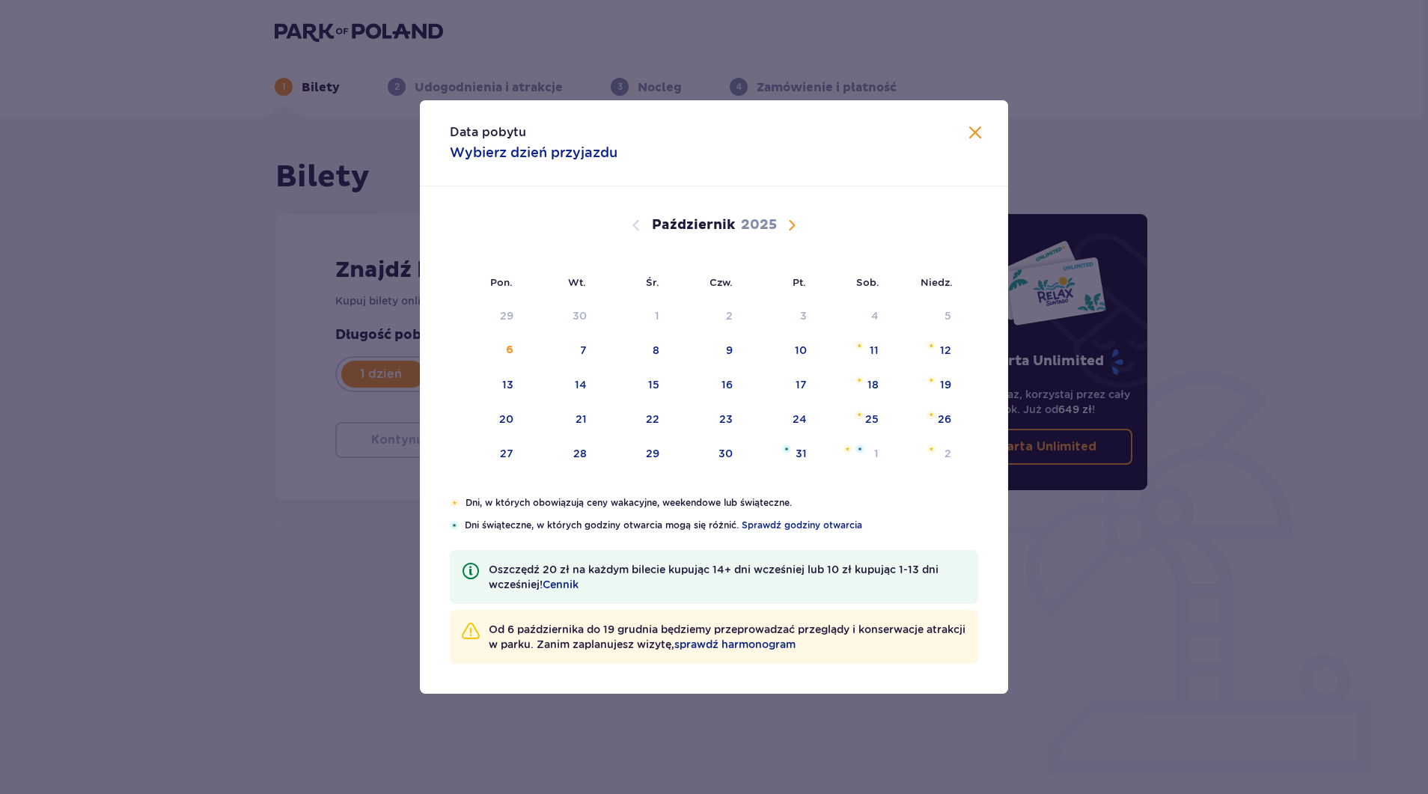
click at [792, 228] on span "Następny miesiąc" at bounding box center [792, 225] width 18 height 18
click at [866, 413] on div "22" at bounding box center [870, 419] width 13 height 15
type input "[DATE]"
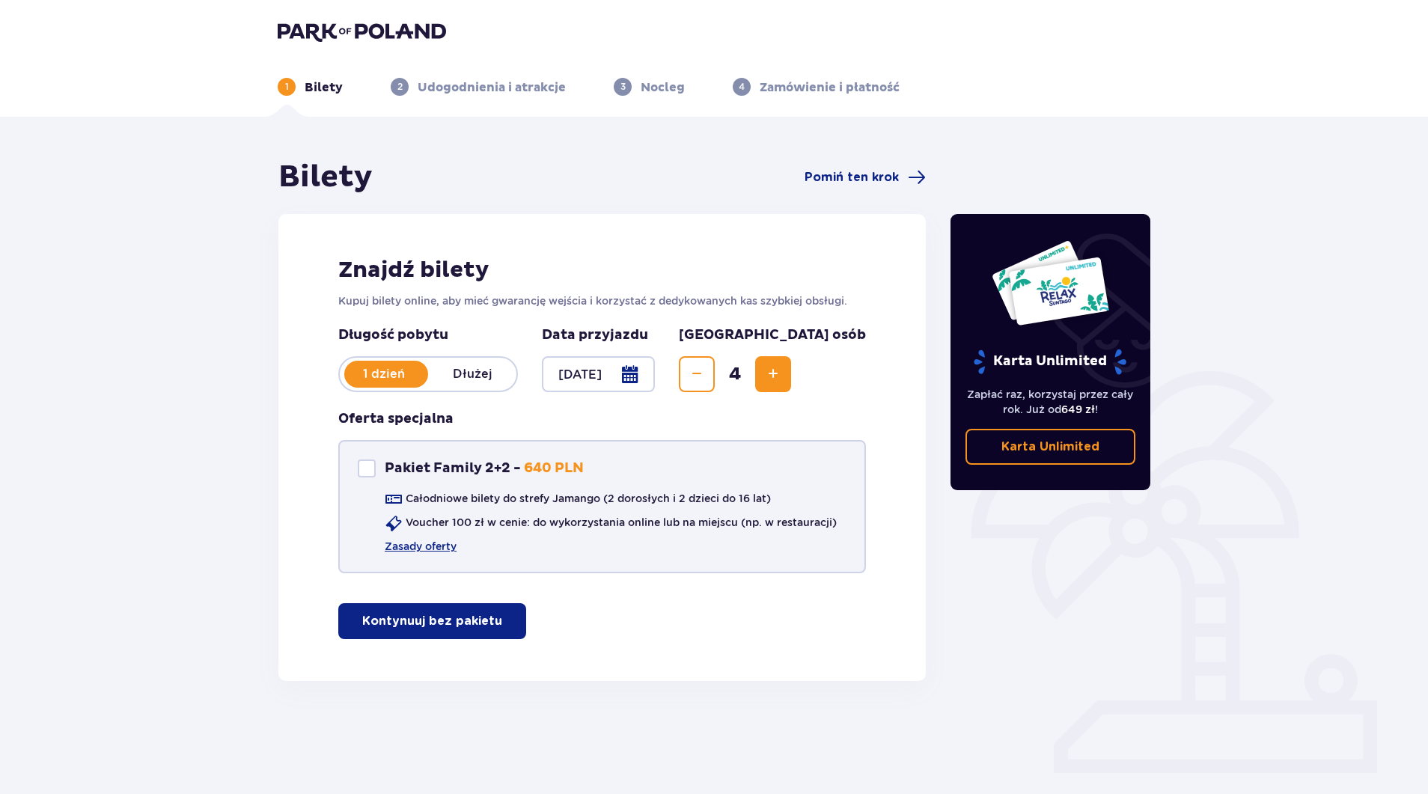
click at [367, 469] on div "Pakiet Family 2+2" at bounding box center [367, 468] width 18 height 18
checkbox input "true"
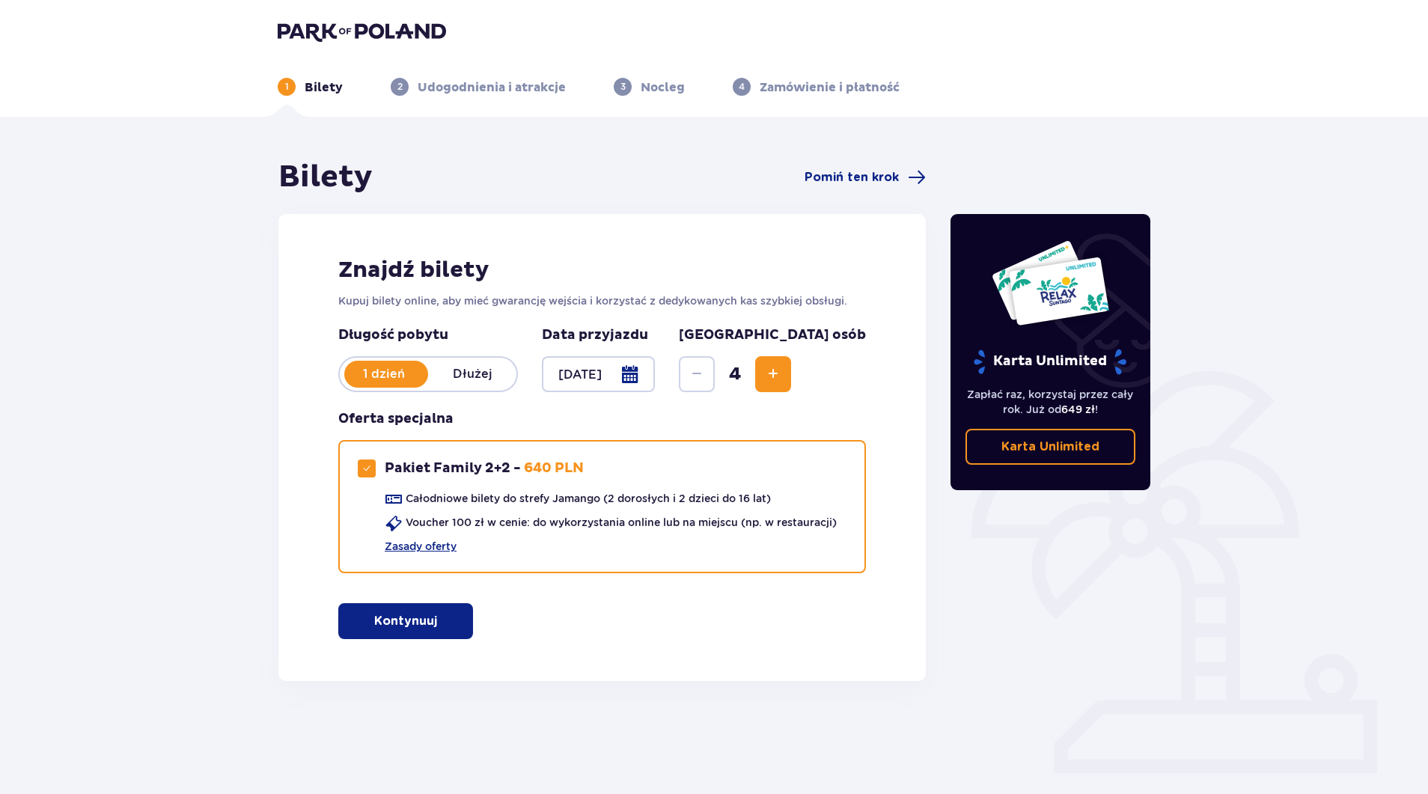
click at [403, 626] on p "Kontynuuj" at bounding box center [405, 621] width 63 height 16
